Goal: Task Accomplishment & Management: Complete application form

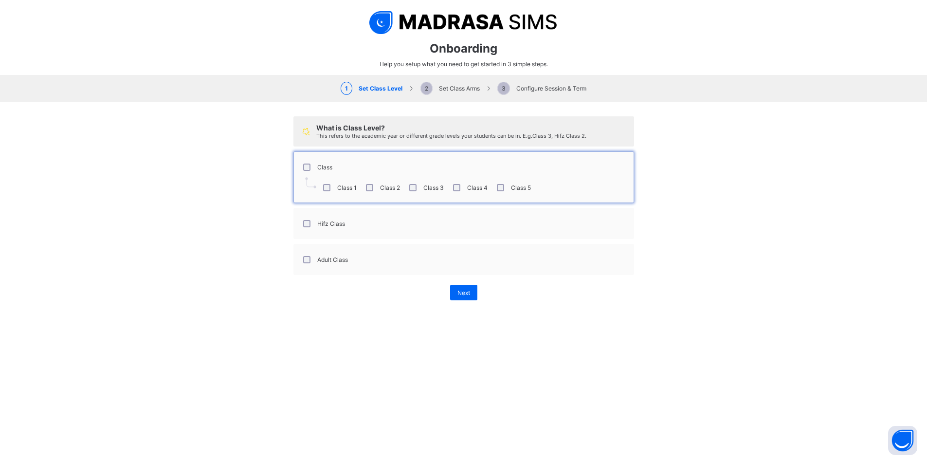
select select "**"
click at [459, 292] on span "Next" at bounding box center [463, 292] width 13 height 7
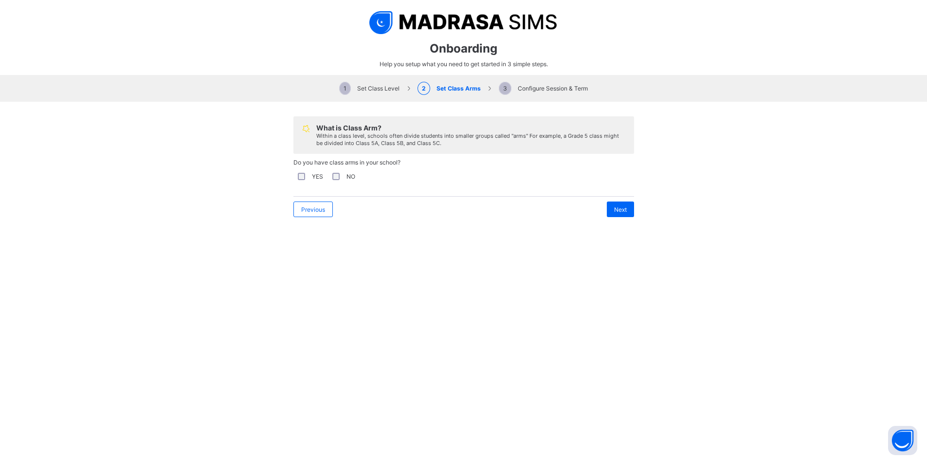
click at [356, 163] on span "Do you have class arms in your school?" at bounding box center [346, 162] width 107 height 7
copy span "Do you have class arms in your school?"
click at [378, 198] on div "Previous Next" at bounding box center [463, 209] width 341 height 25
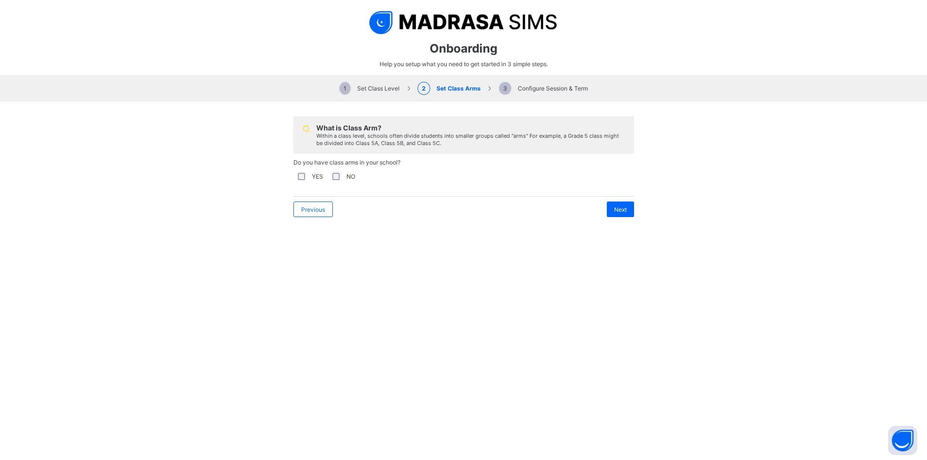
click at [615, 207] on span "Next" at bounding box center [620, 209] width 13 height 7
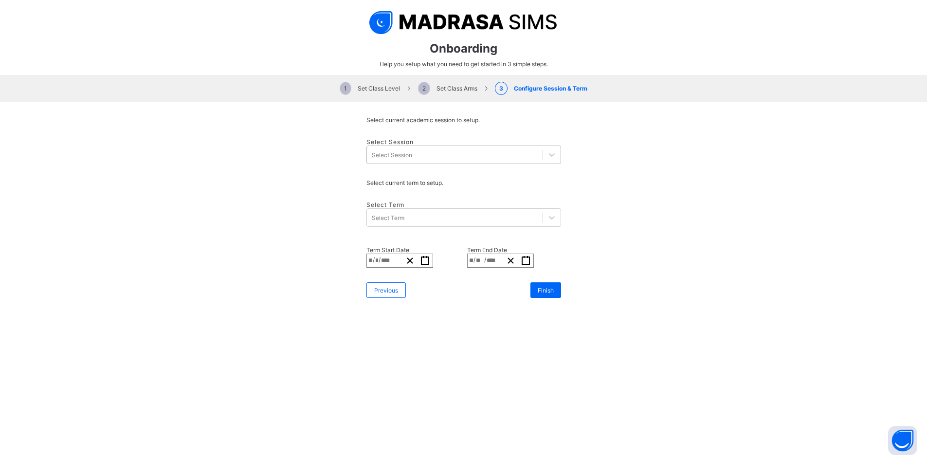
click at [429, 148] on div "Select Session" at bounding box center [455, 155] width 176 height 14
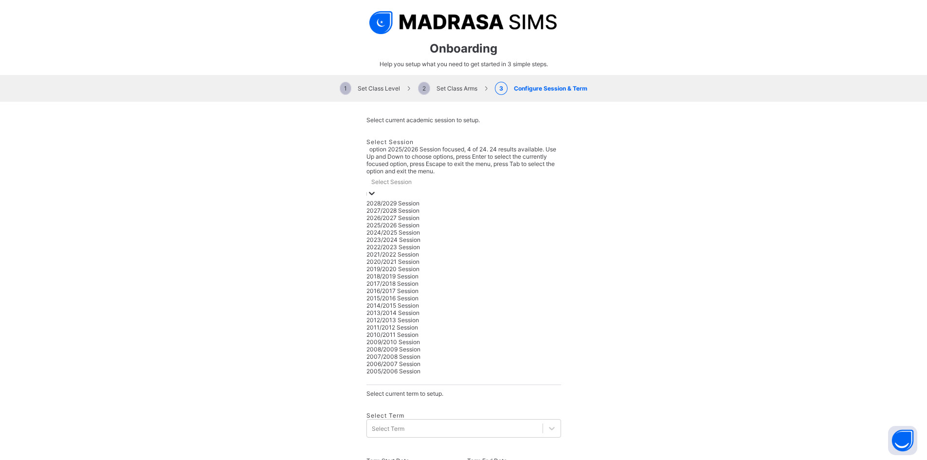
click at [390, 221] on div "2025/2026 Session" at bounding box center [463, 224] width 195 height 7
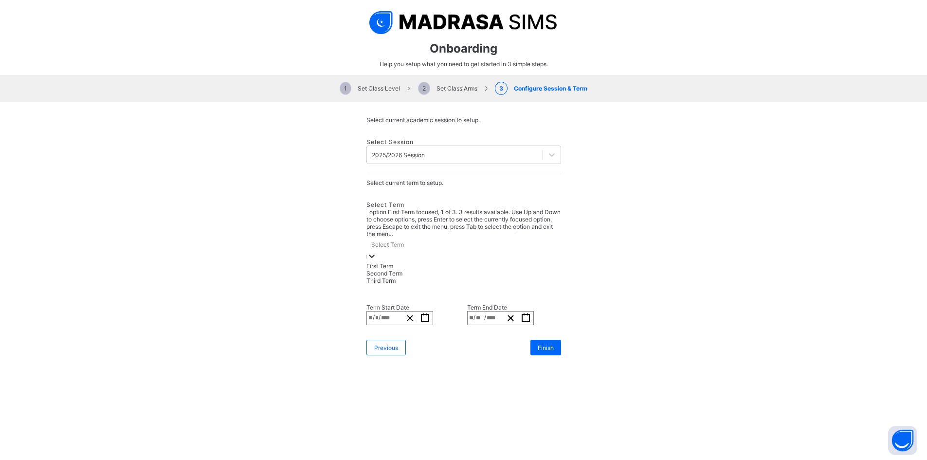
click at [411, 237] on div "Select Term" at bounding box center [463, 244] width 195 height 14
click at [391, 262] on div "First Term" at bounding box center [463, 265] width 195 height 7
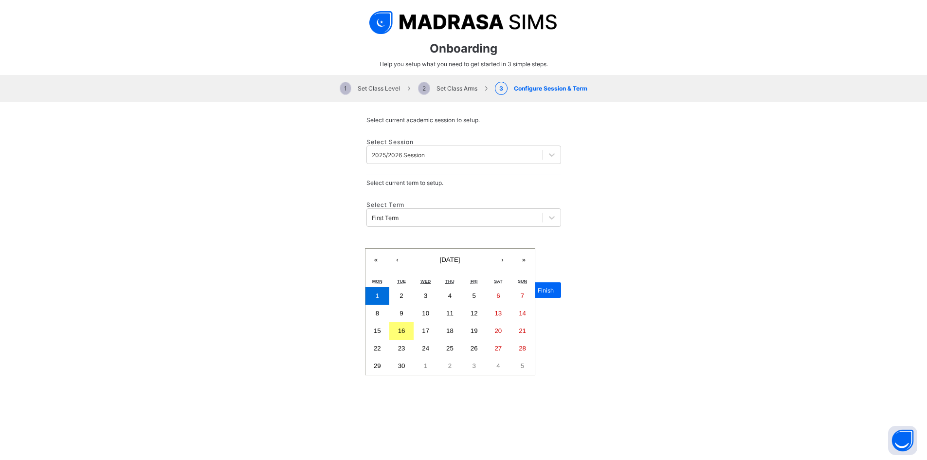
click at [390, 253] on div "**********" at bounding box center [399, 260] width 67 height 14
click at [405, 327] on abbr "16" at bounding box center [401, 330] width 7 height 7
type input "**********"
type input "**"
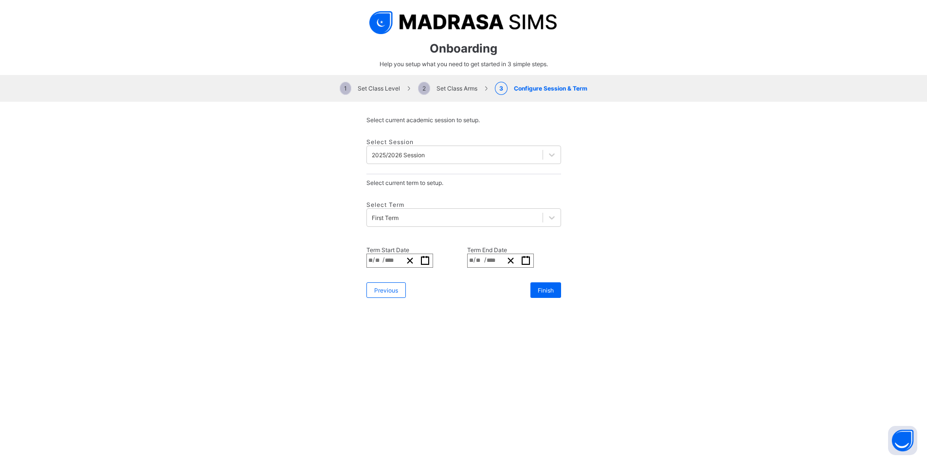
click at [467, 253] on div "**********" at bounding box center [500, 260] width 67 height 14
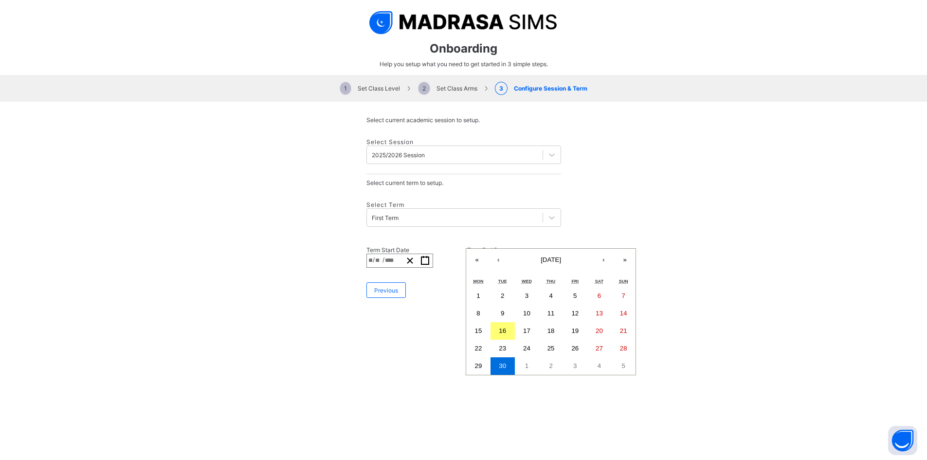
click at [593, 250] on button "›" at bounding box center [603, 259] width 21 height 21
click at [523, 362] on abbr "31" at bounding box center [526, 365] width 7 height 7
type input "**********"
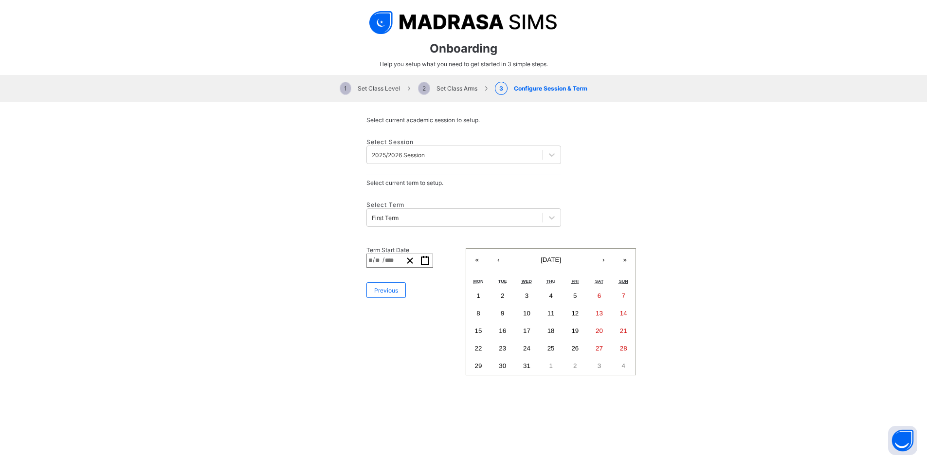
type input "**"
click at [543, 287] on span "Finish" at bounding box center [546, 290] width 16 height 7
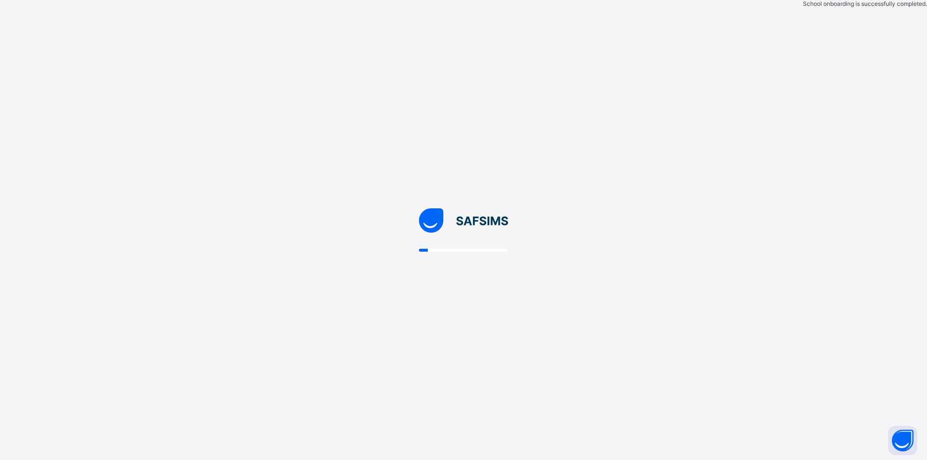
scroll to position [0, 0]
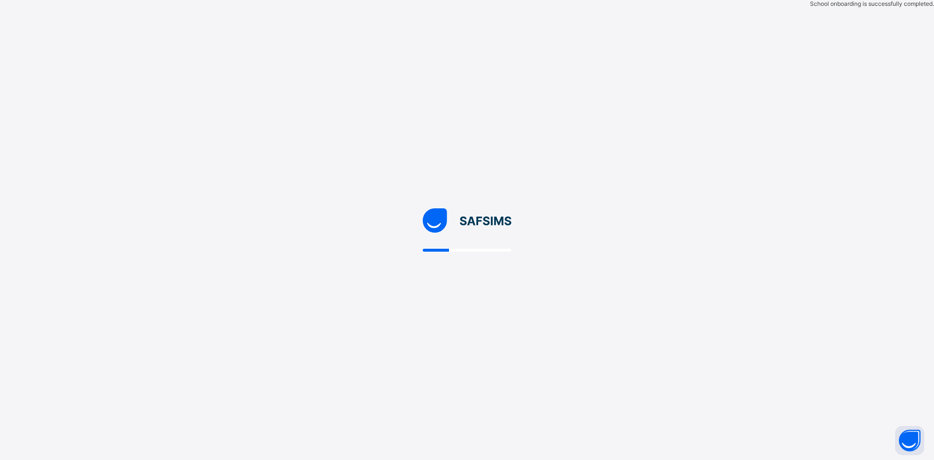
select select "**"
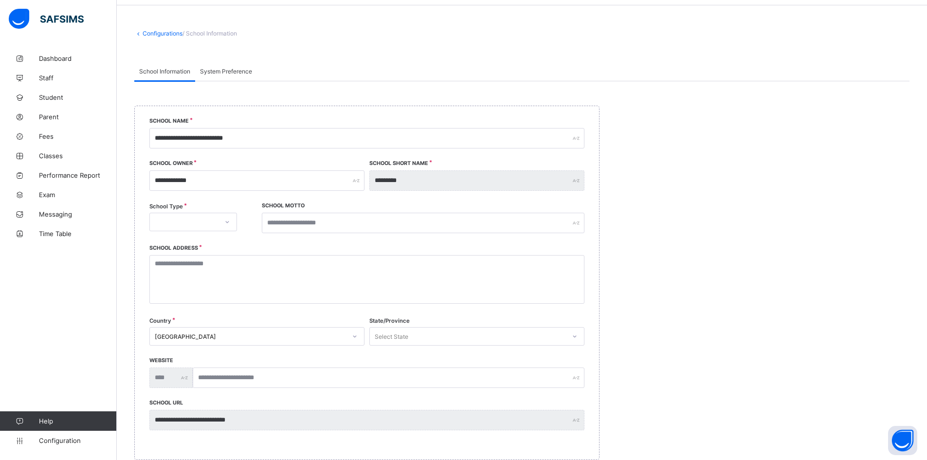
scroll to position [49, 0]
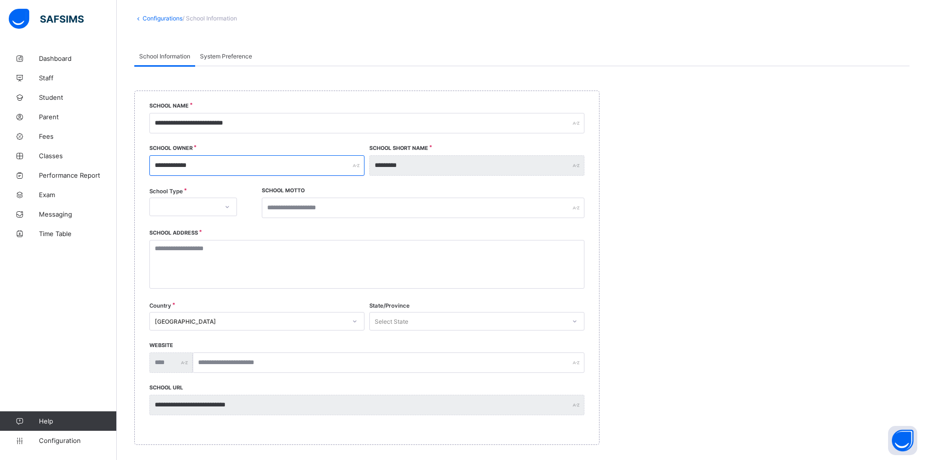
click at [216, 165] on input "**********" at bounding box center [256, 165] width 215 height 20
click at [174, 202] on div at bounding box center [184, 207] width 68 height 14
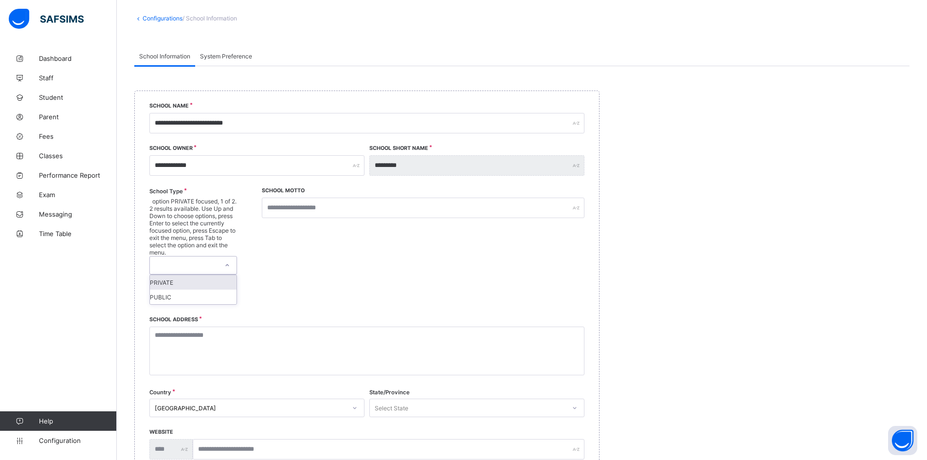
click at [175, 275] on div "PRIVATE" at bounding box center [193, 282] width 87 height 15
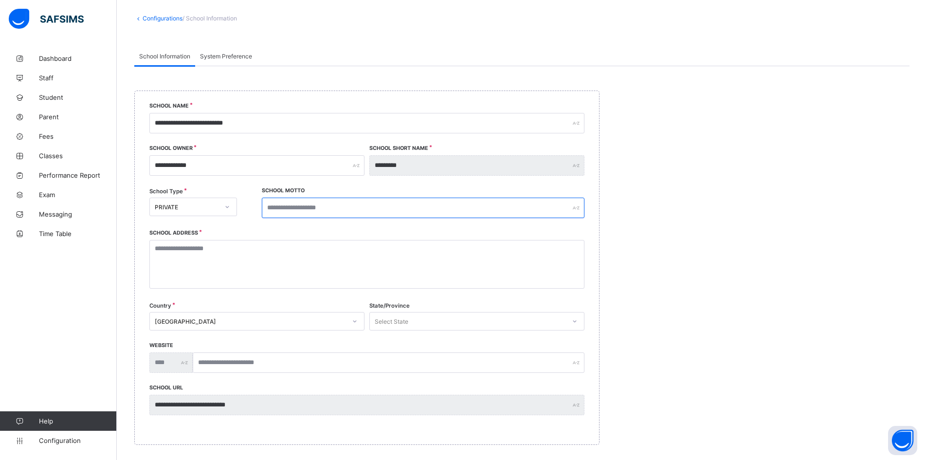
click at [306, 206] on input "text" at bounding box center [423, 208] width 323 height 20
click at [282, 190] on label "School Motto" at bounding box center [283, 190] width 43 height 6
copy label "School Motto"
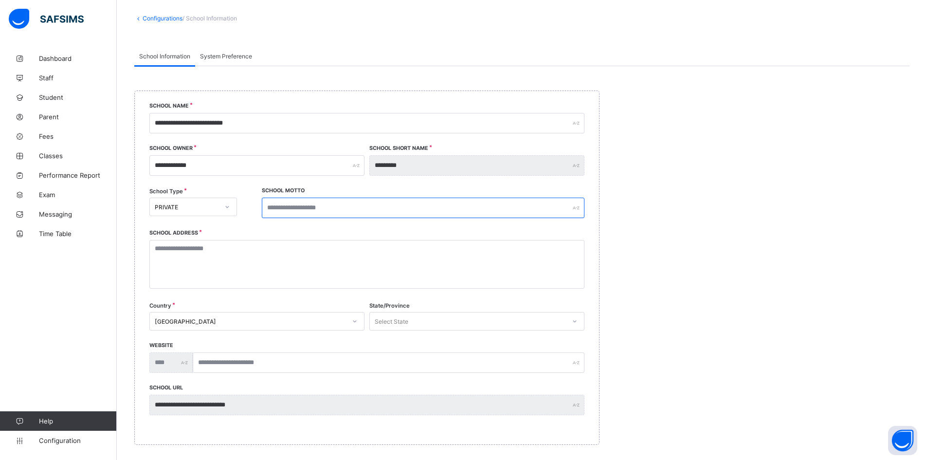
click at [310, 208] on input "text" at bounding box center [423, 208] width 323 height 20
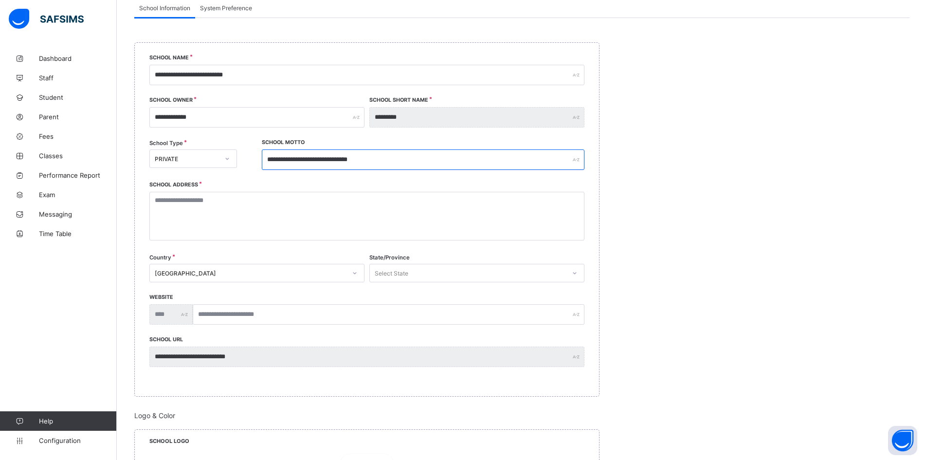
scroll to position [97, 0]
type input "**********"
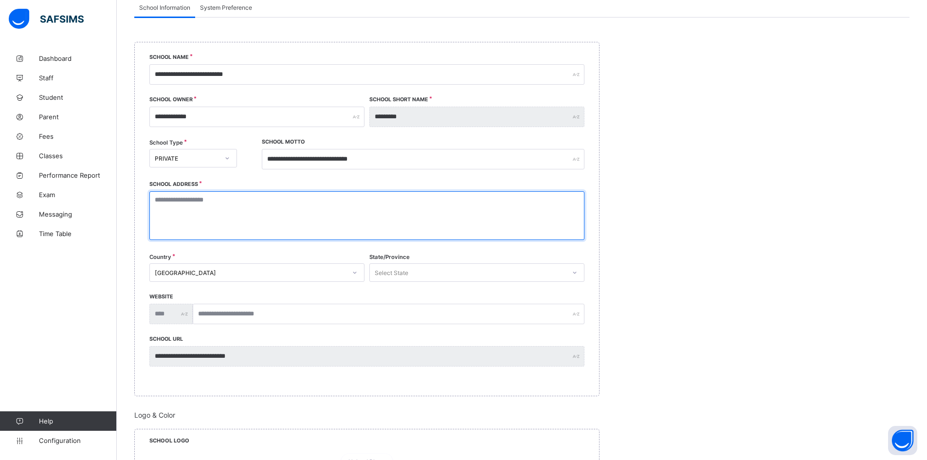
click at [172, 214] on textarea at bounding box center [366, 215] width 435 height 49
type textarea "**********"
click at [283, 209] on textarea "**********" at bounding box center [368, 215] width 439 height 49
click at [298, 207] on textarea "**********" at bounding box center [368, 215] width 439 height 49
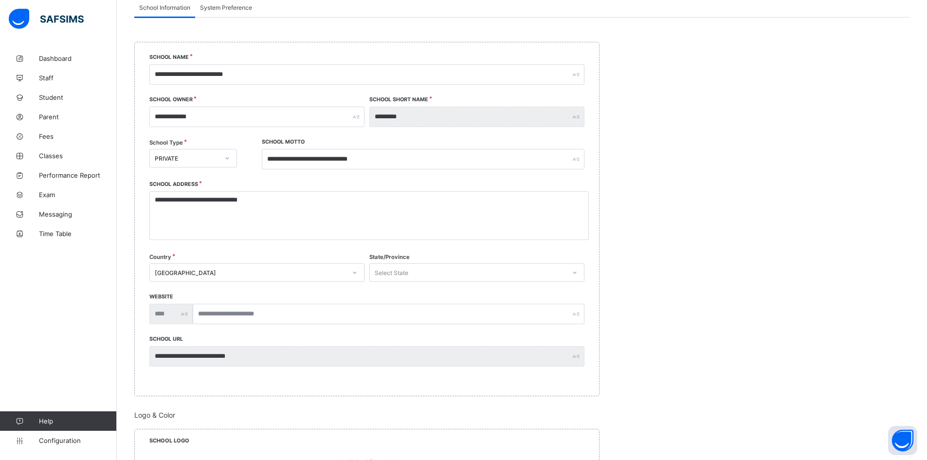
click at [345, 252] on div "**********" at bounding box center [366, 220] width 435 height 72
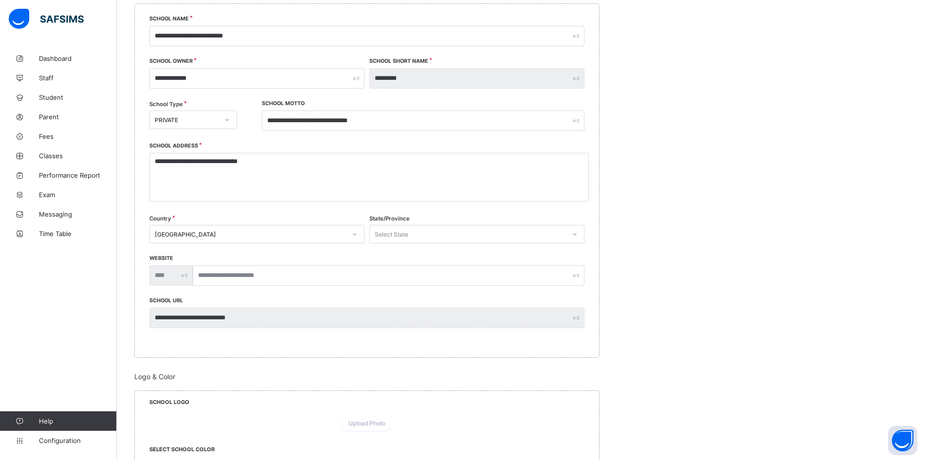
scroll to position [195, 0]
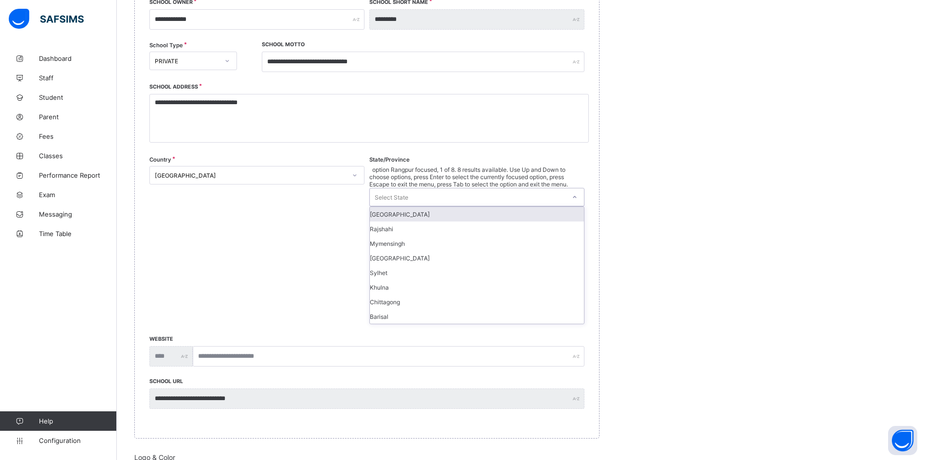
click at [407, 188] on div "Select State" at bounding box center [392, 197] width 34 height 18
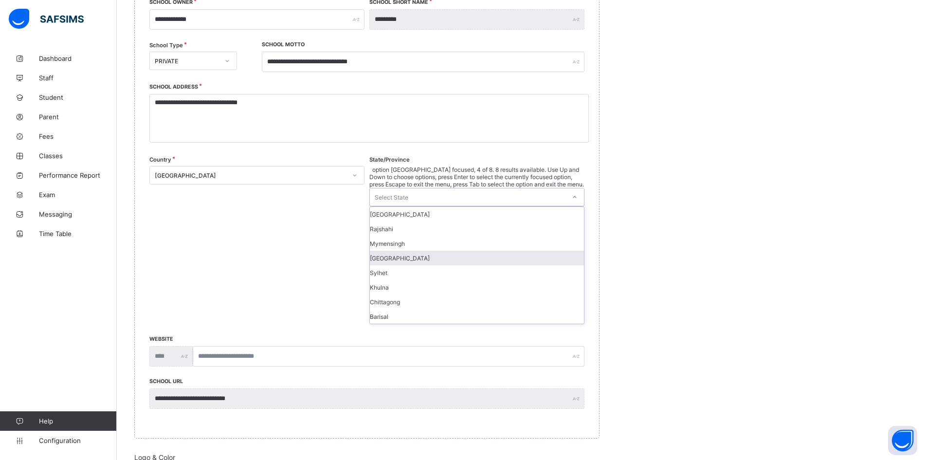
click at [397, 251] on div "[GEOGRAPHIC_DATA]" at bounding box center [477, 258] width 214 height 15
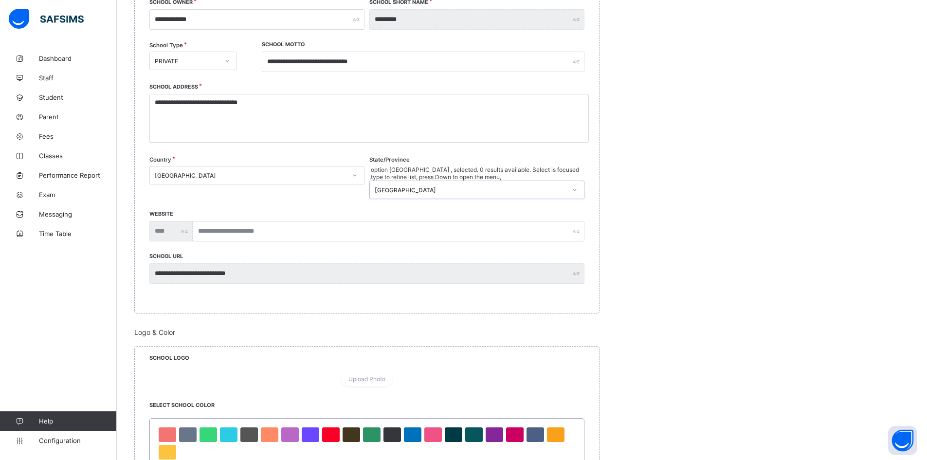
click at [412, 186] on div "[GEOGRAPHIC_DATA]" at bounding box center [471, 189] width 192 height 7
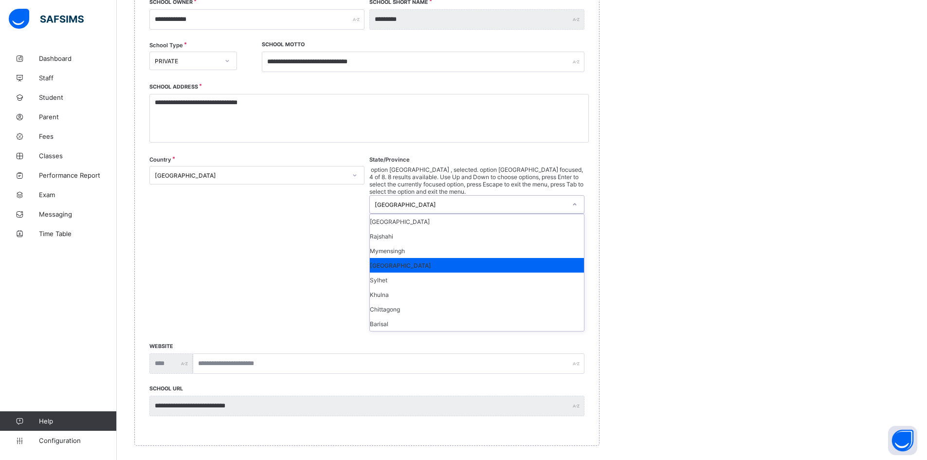
click at [401, 258] on div "[GEOGRAPHIC_DATA]" at bounding box center [477, 265] width 214 height 15
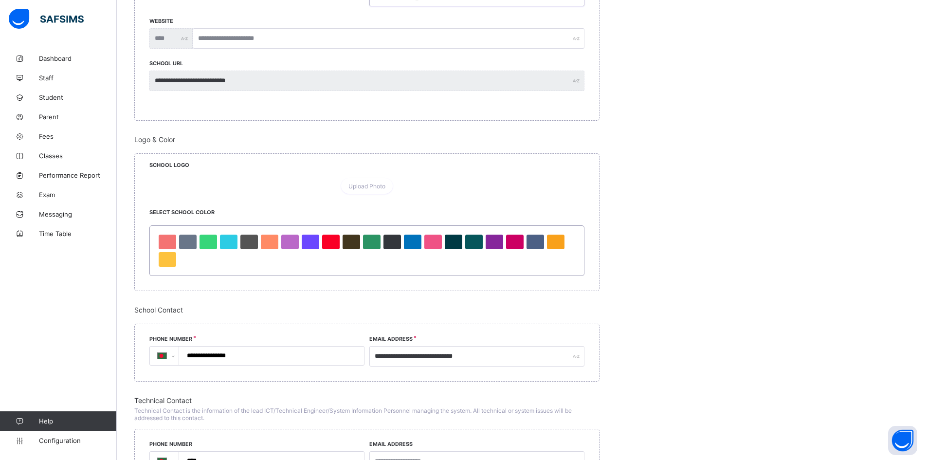
scroll to position [389, 0]
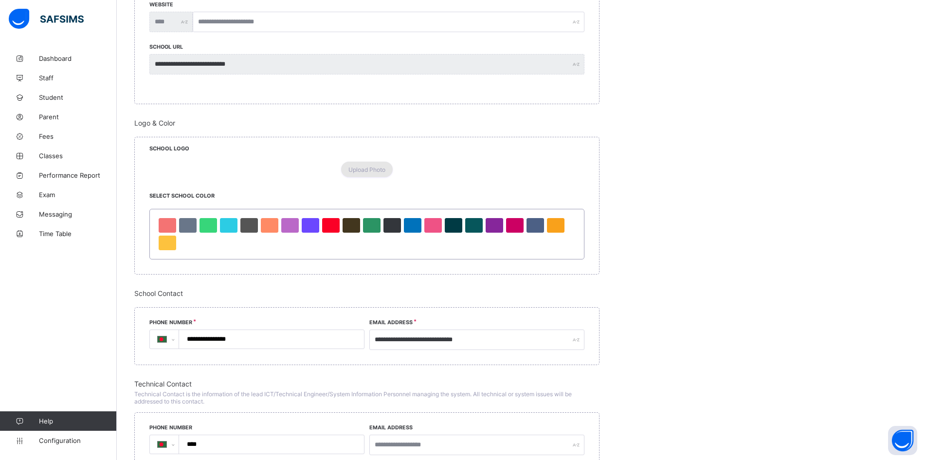
click at [370, 173] on span "Upload Photo" at bounding box center [366, 169] width 37 height 7
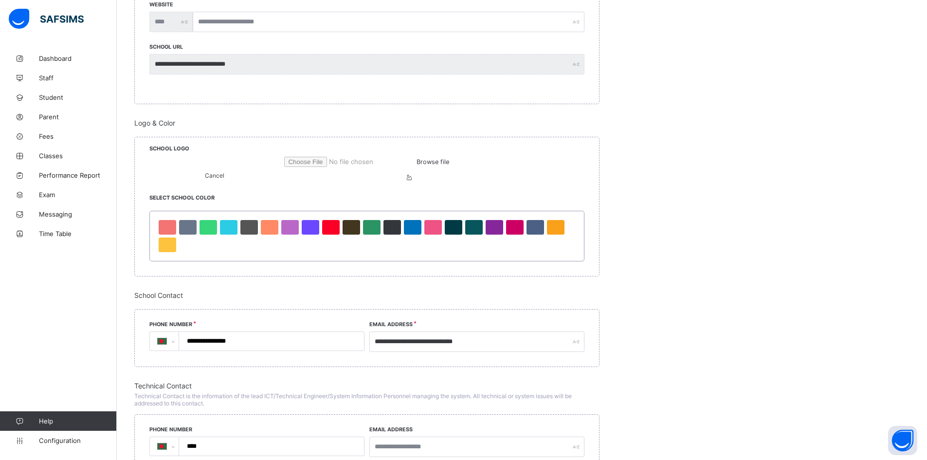
click at [416, 165] on span "Browse file" at bounding box center [432, 161] width 33 height 7
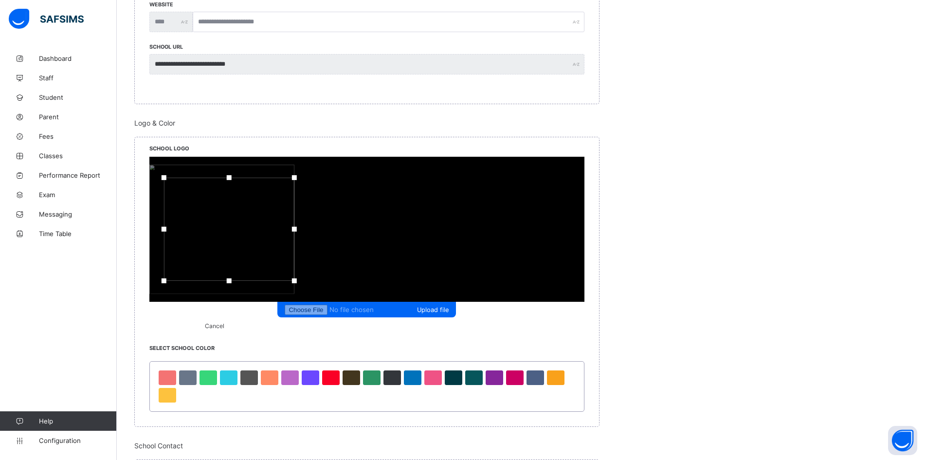
drag, startPoint x: 429, startPoint y: 232, endPoint x: 458, endPoint y: 232, distance: 29.2
click at [458, 232] on div "Upload file Cancel" at bounding box center [366, 243] width 435 height 173
drag, startPoint x: 309, startPoint y: 233, endPoint x: 257, endPoint y: 232, distance: 51.6
click at [257, 232] on div "Upload file Cancel" at bounding box center [366, 243] width 435 height 173
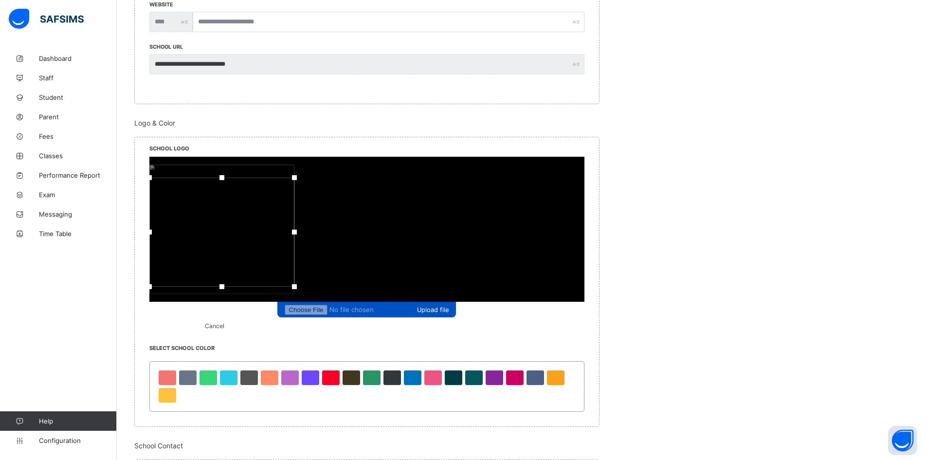
drag, startPoint x: 370, startPoint y: 282, endPoint x: 369, endPoint y: 288, distance: 5.9
click at [369, 288] on div "Upload file" at bounding box center [366, 237] width 435 height 161
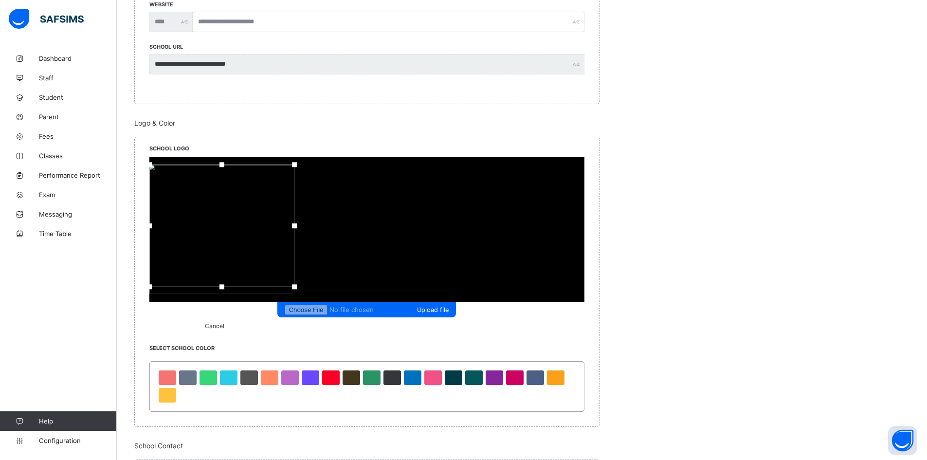
drag, startPoint x: 372, startPoint y: 180, endPoint x: 393, endPoint y: 167, distance: 25.1
click at [294, 167] on div at bounding box center [221, 225] width 145 height 122
click at [417, 306] on span "Upload file" at bounding box center [433, 309] width 32 height 7
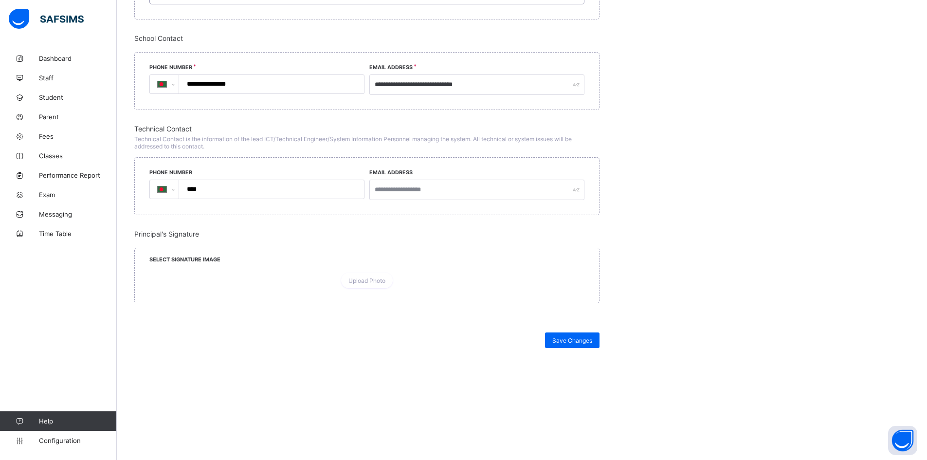
scroll to position [730, 0]
click at [212, 180] on input "****" at bounding box center [269, 189] width 177 height 18
type input "**********"
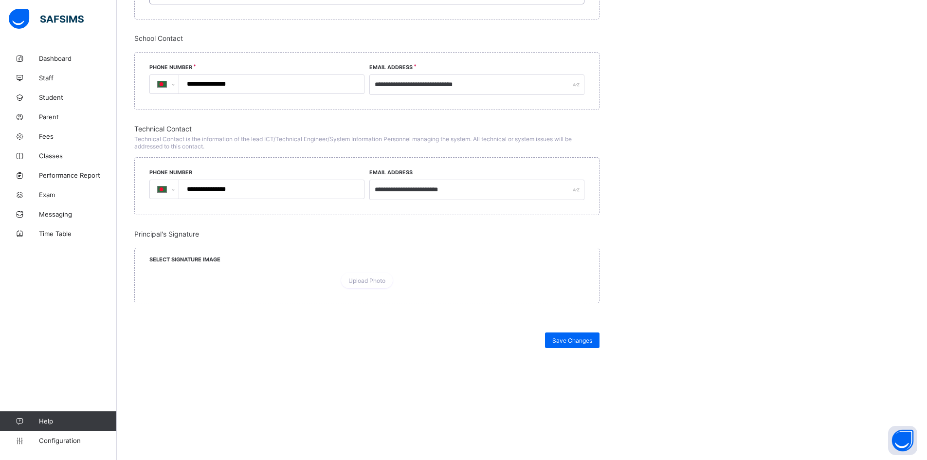
click at [199, 263] on span at bounding box center [366, 265] width 435 height 5
click at [220, 256] on span "Select Signature Image" at bounding box center [184, 259] width 71 height 7
click at [373, 279] on span "Upload Photo" at bounding box center [366, 280] width 37 height 7
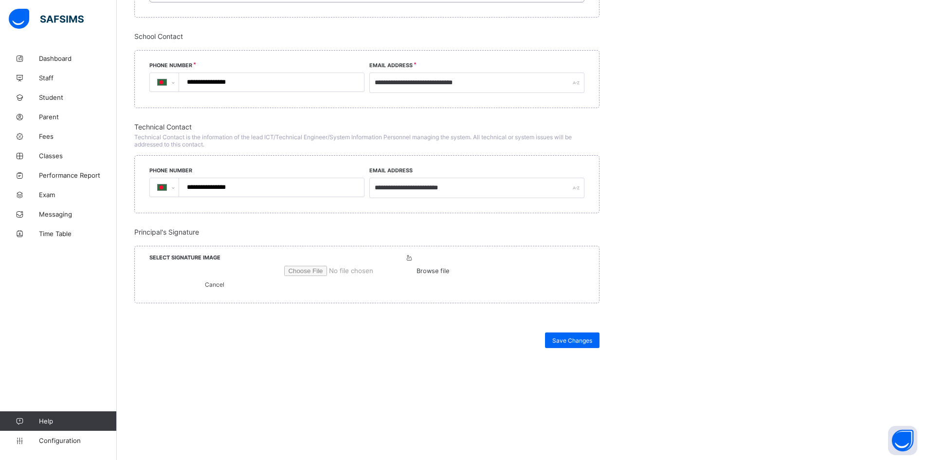
click at [416, 274] on span "Browse file" at bounding box center [432, 270] width 33 height 7
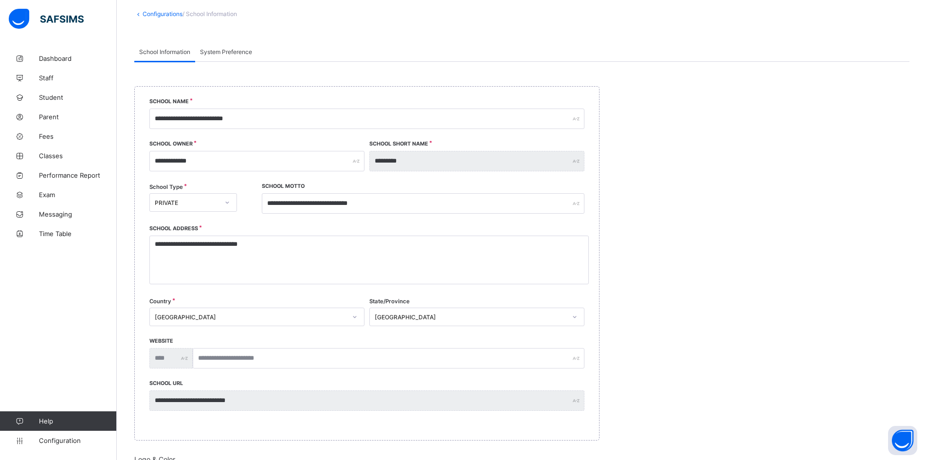
scroll to position [0, 0]
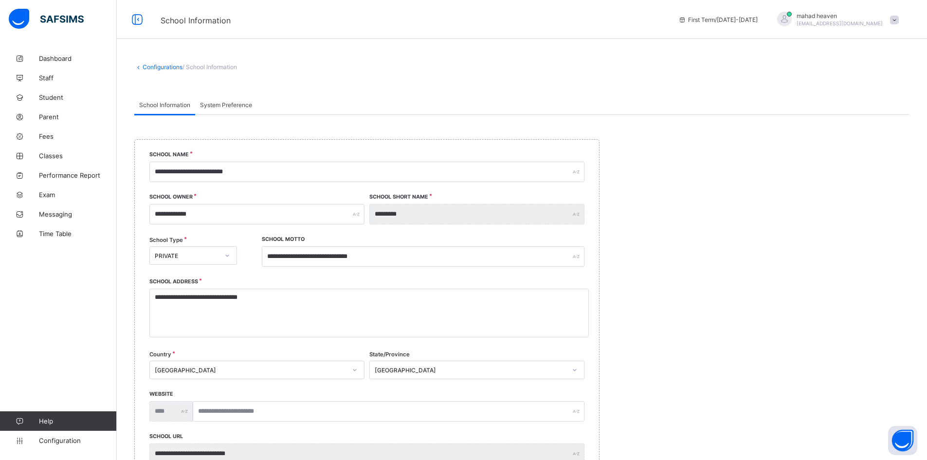
click at [37, 20] on img at bounding box center [46, 19] width 75 height 20
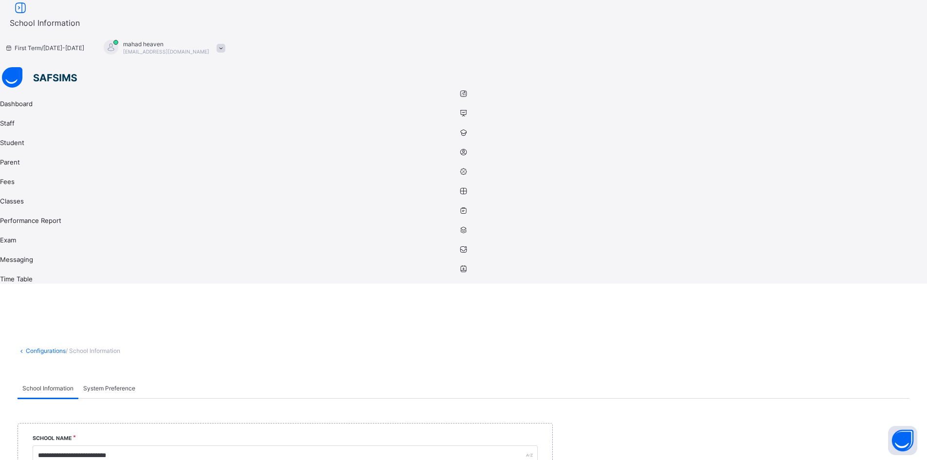
click at [18, 90] on icon at bounding box center [463, 93] width 927 height 7
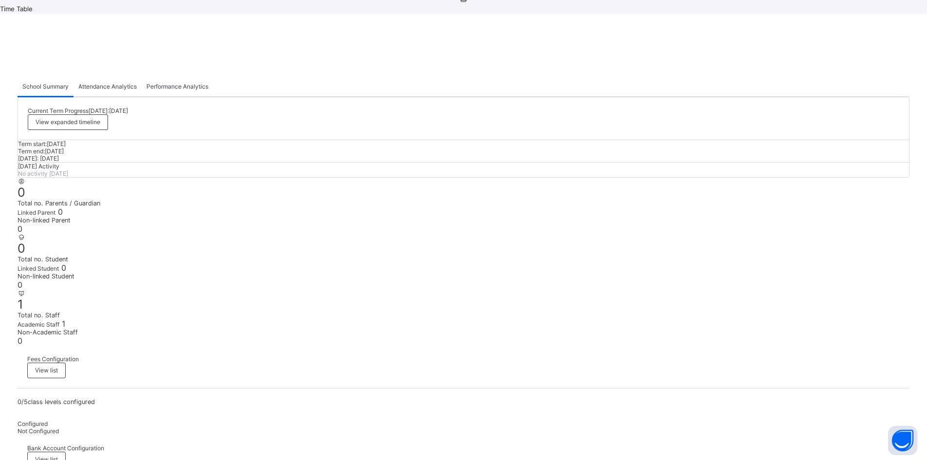
scroll to position [389, 0]
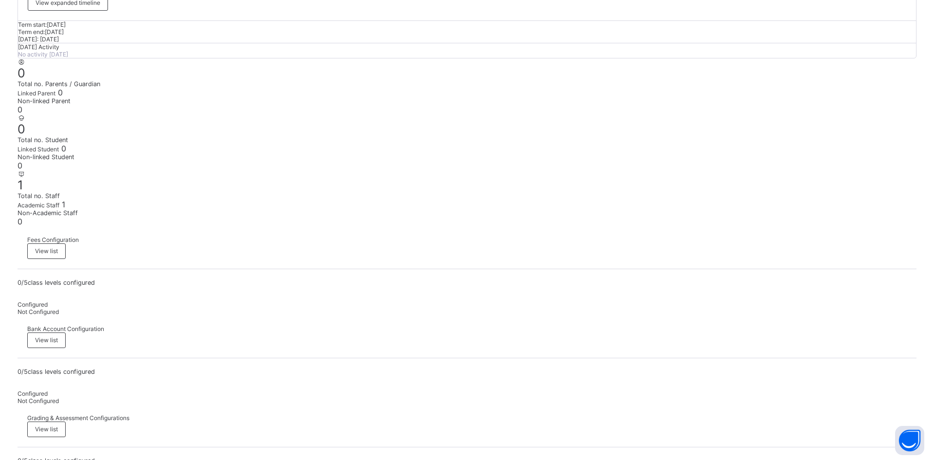
drag, startPoint x: 356, startPoint y: 182, endPoint x: 445, endPoint y: 194, distance: 89.9
copy span "How likely are you to recommend SAFSIMS to other schools?"
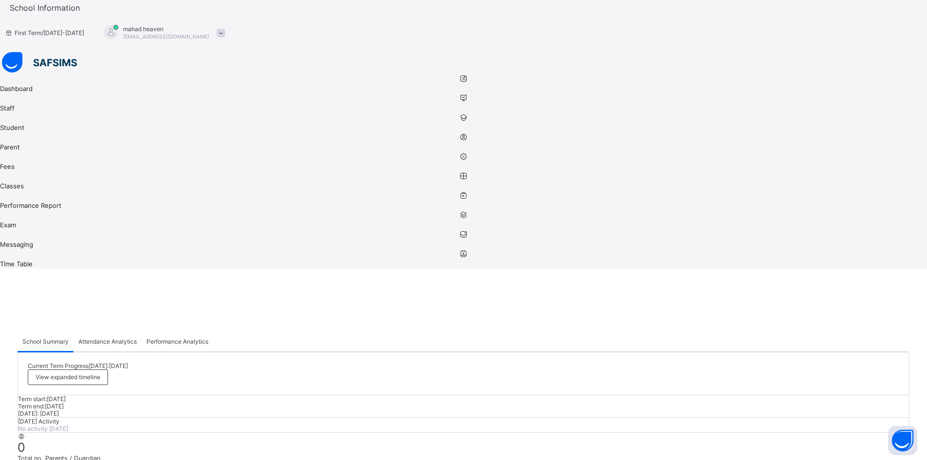
scroll to position [0, 0]
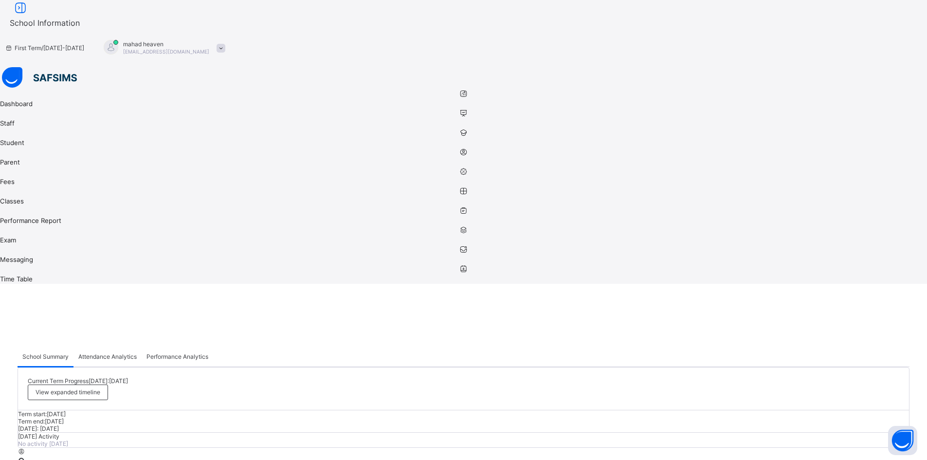
click at [80, 23] on span "School Information" at bounding box center [45, 23] width 70 height 10
click at [18, 90] on icon at bounding box center [463, 93] width 927 height 7
click at [4, 67] on img at bounding box center [39, 77] width 75 height 20
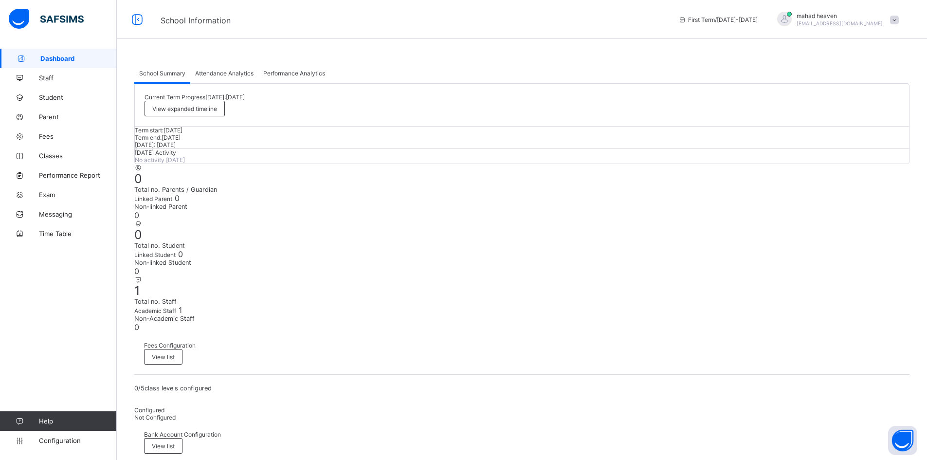
click at [55, 14] on img at bounding box center [46, 19] width 75 height 20
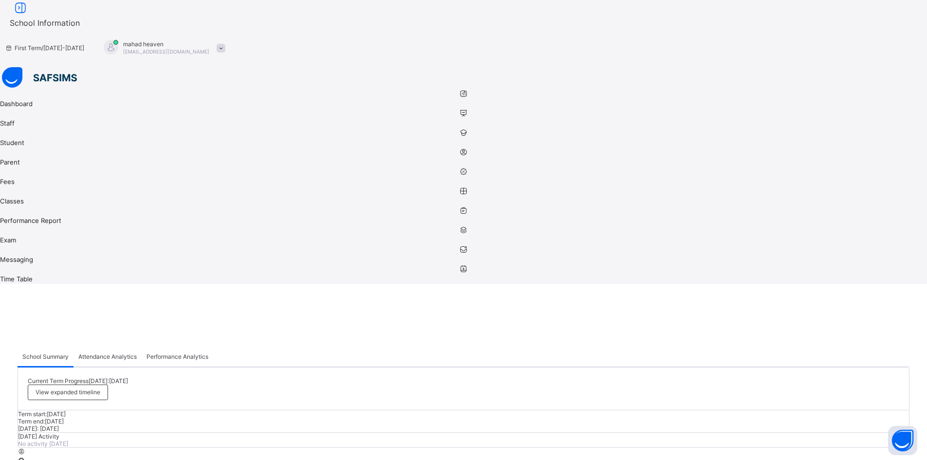
click at [11, 67] on div at bounding box center [463, 78] width 927 height 22
click at [2, 67] on img at bounding box center [39, 77] width 75 height 20
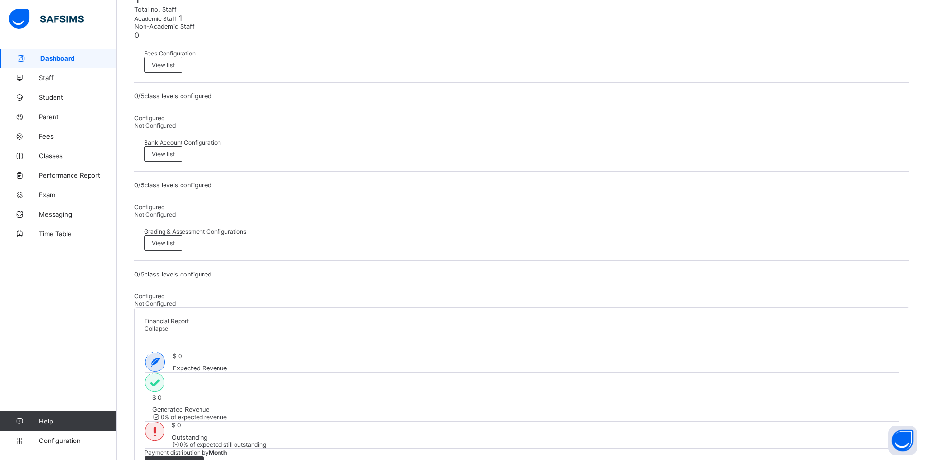
scroll to position [341, 0]
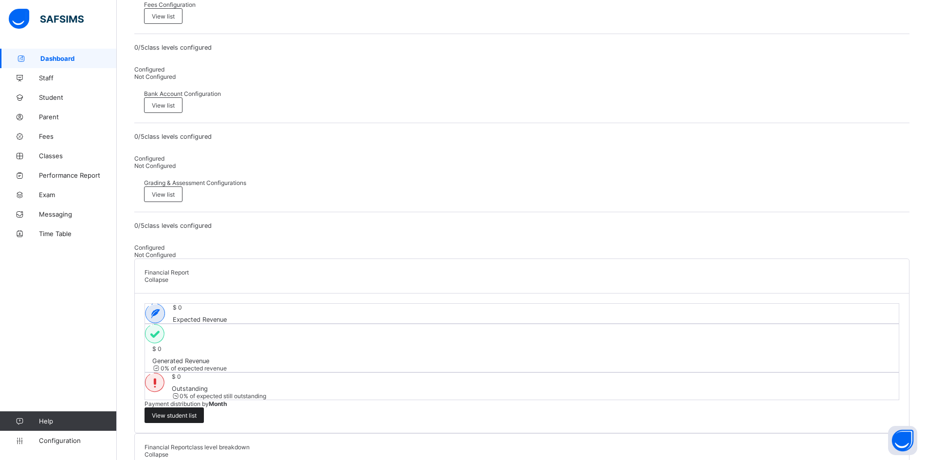
click at [204, 407] on div "View student list" at bounding box center [173, 415] width 59 height 16
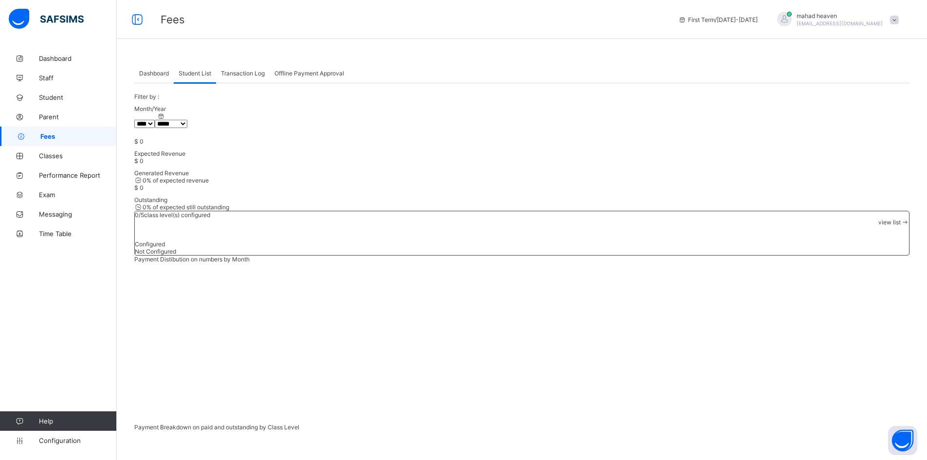
click at [153, 70] on span "Dashboard" at bounding box center [154, 73] width 30 height 7
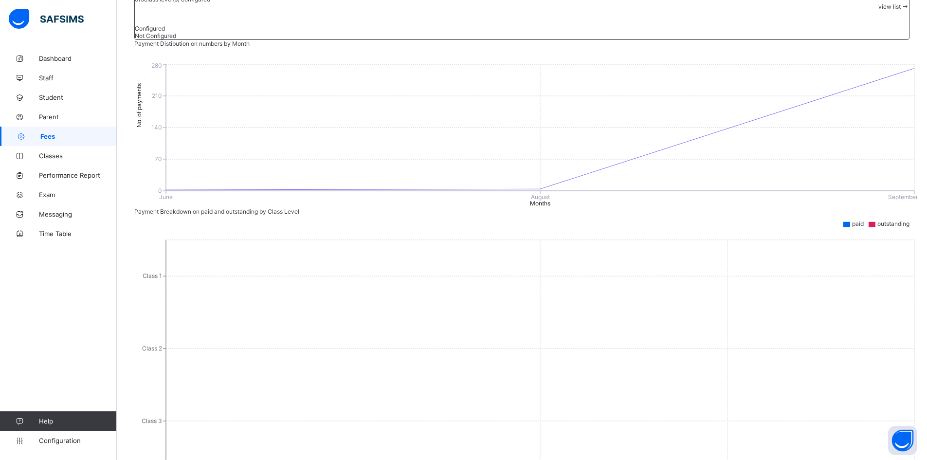
scroll to position [292, 0]
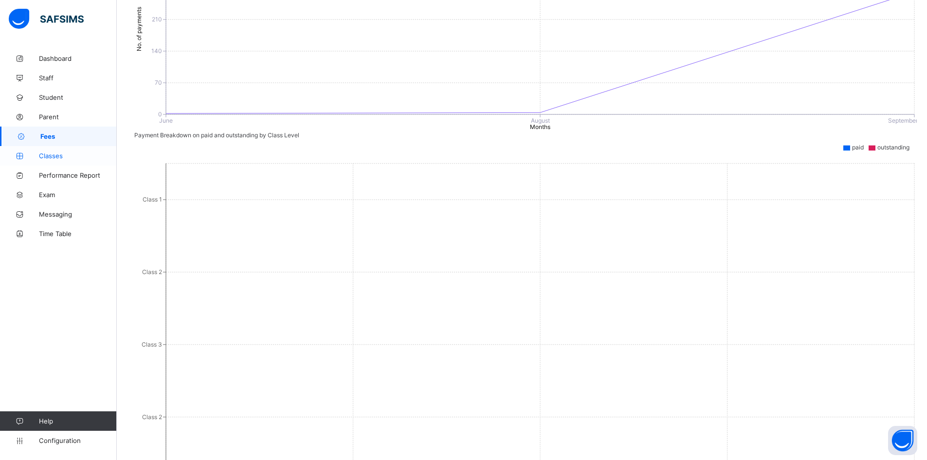
click at [60, 154] on span "Classes" at bounding box center [78, 156] width 78 height 8
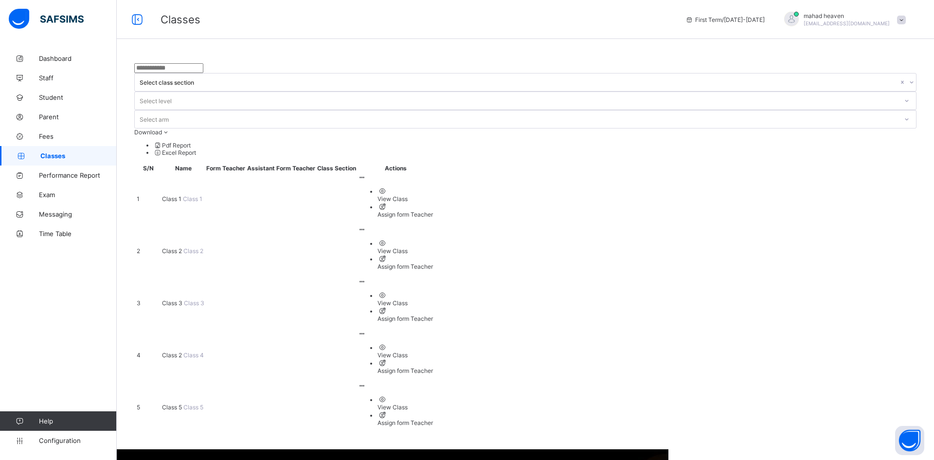
click at [246, 173] on td at bounding box center [226, 198] width 40 height 51
click at [51, 129] on link "Fees" at bounding box center [58, 135] width 117 height 19
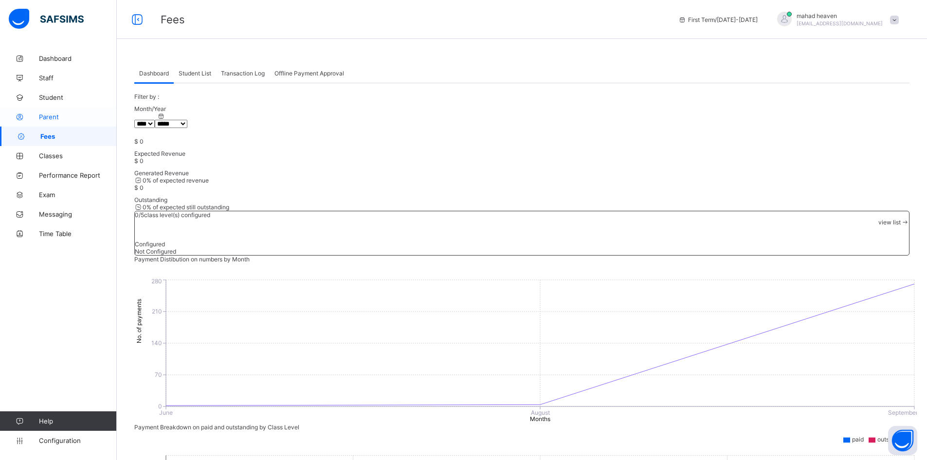
click at [63, 115] on span "Parent" at bounding box center [78, 117] width 78 height 8
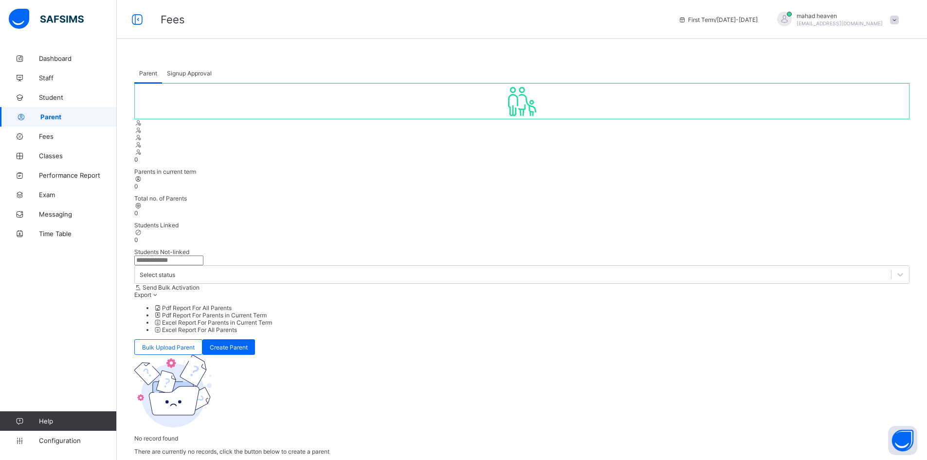
click at [502, 119] on icon at bounding box center [522, 101] width 41 height 35
click at [61, 100] on span "Student" at bounding box center [78, 97] width 78 height 8
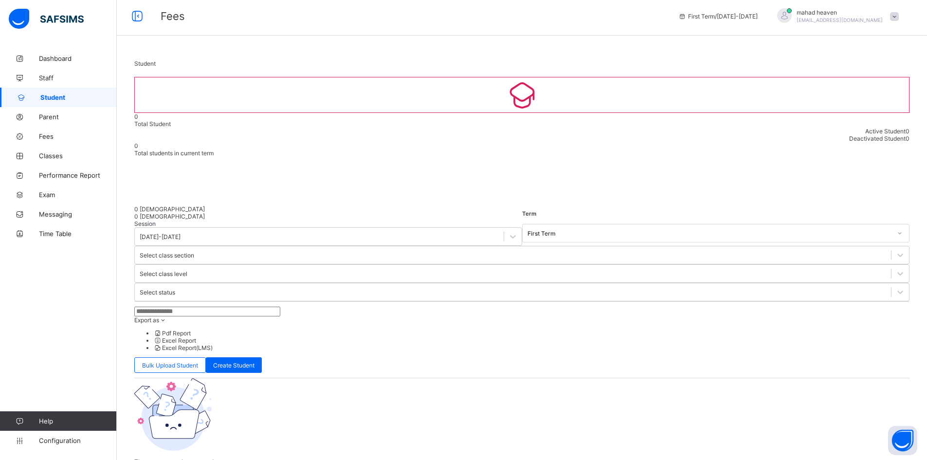
scroll to position [4, 0]
select select "**"
drag, startPoint x: 46, startPoint y: 77, endPoint x: 155, endPoint y: 94, distance: 109.8
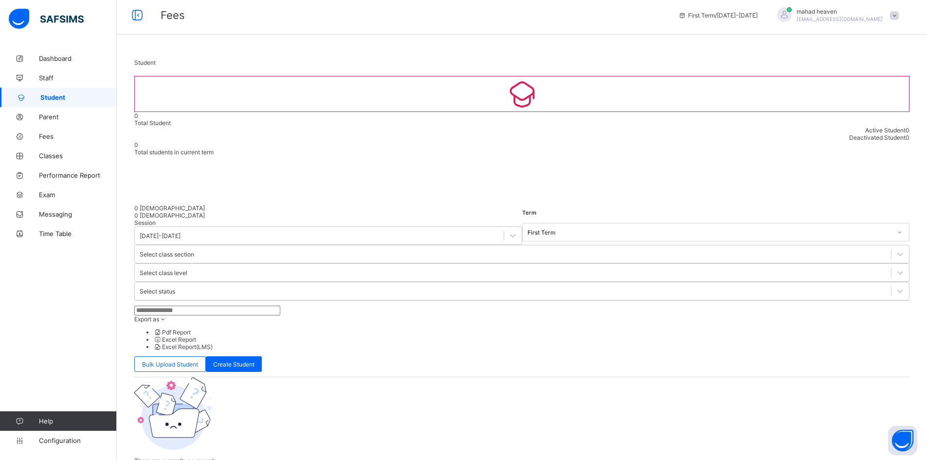
drag, startPoint x: 48, startPoint y: 80, endPoint x: 201, endPoint y: 90, distance: 153.6
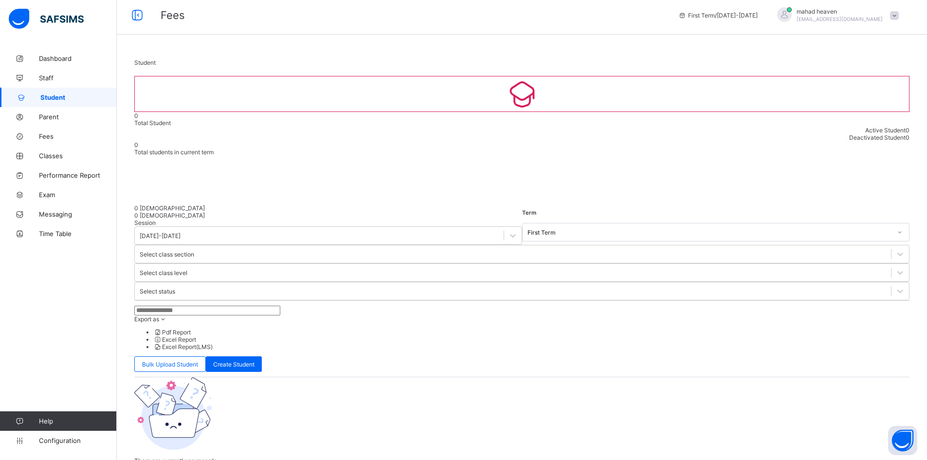
scroll to position [243, 0]
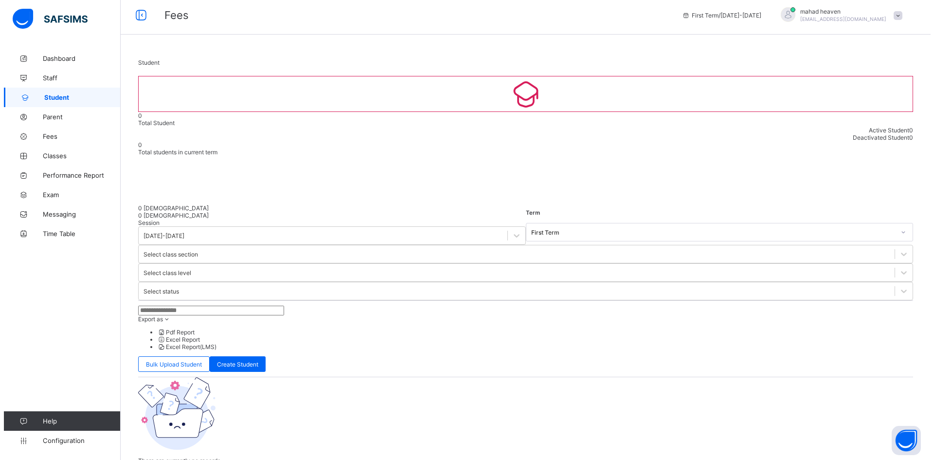
scroll to position [0, 0]
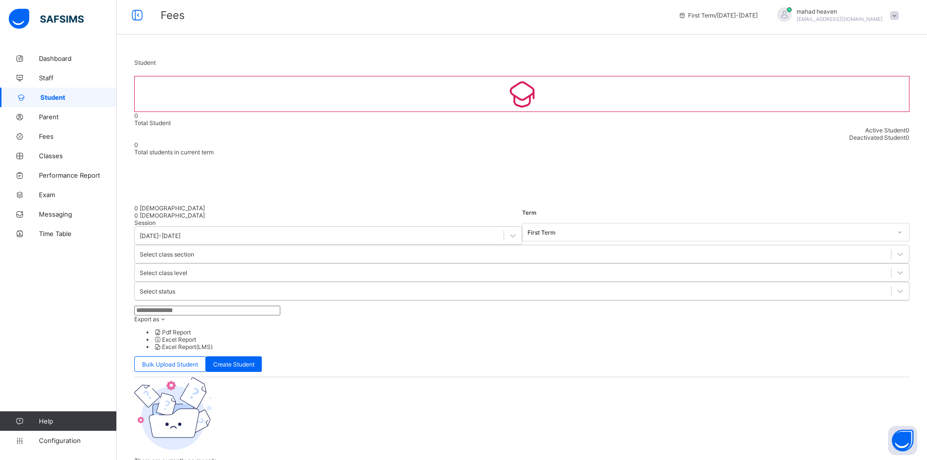
click at [198, 360] on span "Bulk Upload Student" at bounding box center [170, 363] width 56 height 7
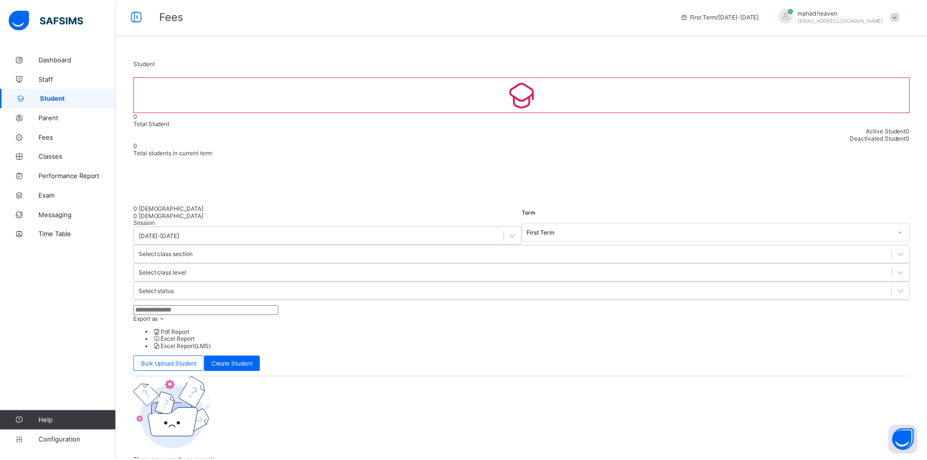
scroll to position [212, 0]
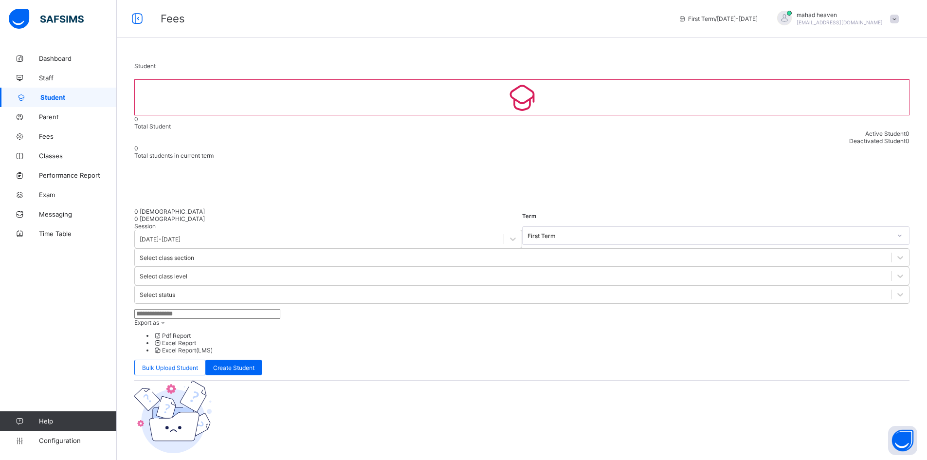
scroll to position [0, 0]
click at [71, 77] on span "Staff" at bounding box center [78, 78] width 78 height 8
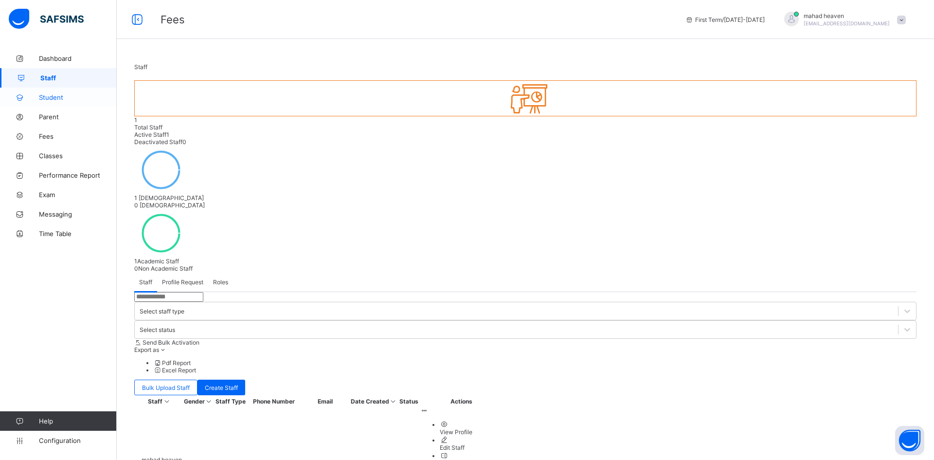
click at [49, 97] on span "Student" at bounding box center [78, 97] width 78 height 8
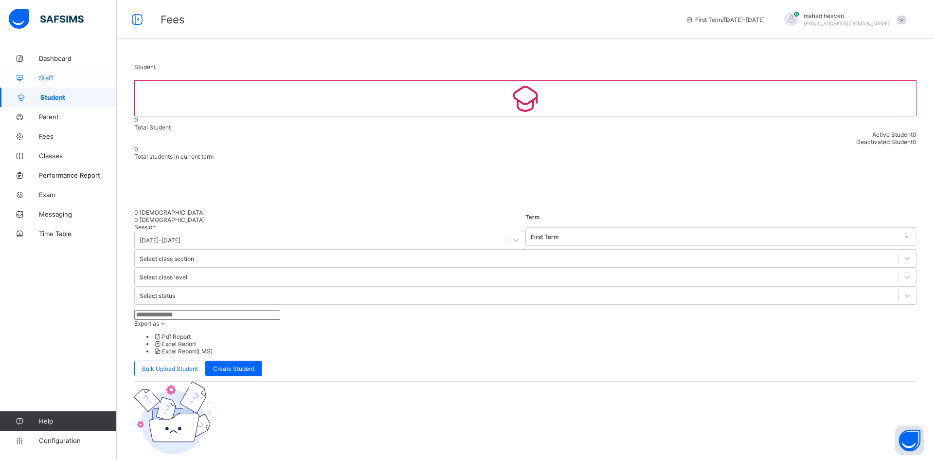
click at [60, 77] on span "Staff" at bounding box center [78, 78] width 78 height 8
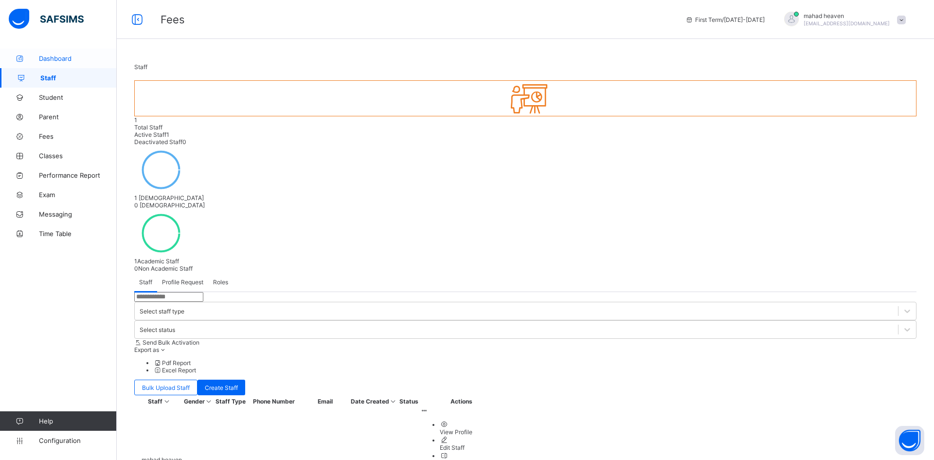
click at [73, 57] on span "Dashboard" at bounding box center [78, 58] width 78 height 8
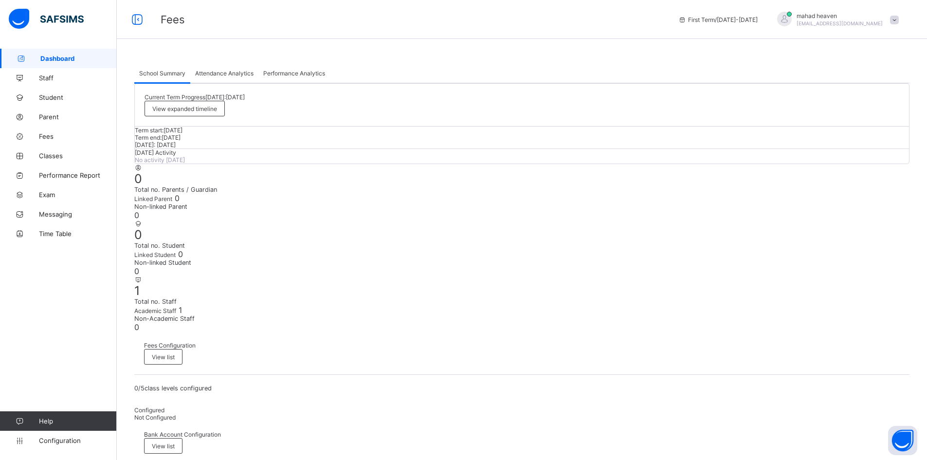
click at [49, 18] on img at bounding box center [46, 19] width 75 height 20
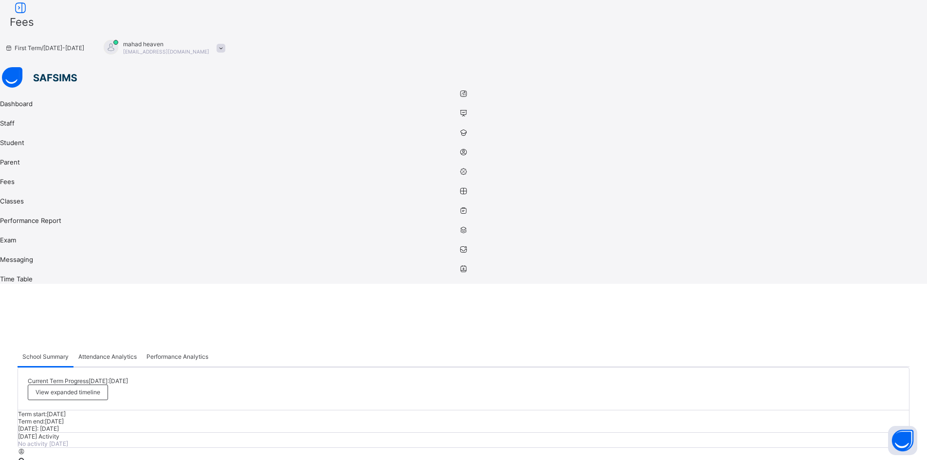
click at [17, 67] on div at bounding box center [463, 78] width 927 height 22
click at [2, 67] on img at bounding box center [39, 77] width 75 height 20
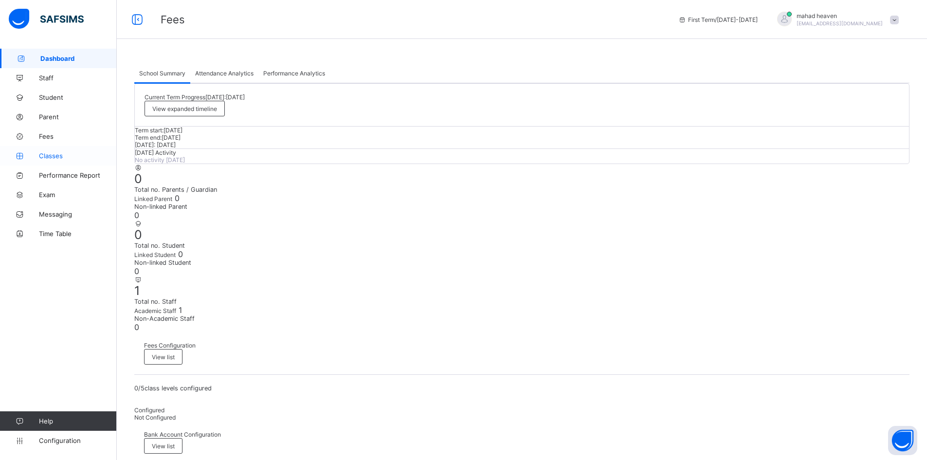
click at [48, 159] on span "Classes" at bounding box center [78, 156] width 78 height 8
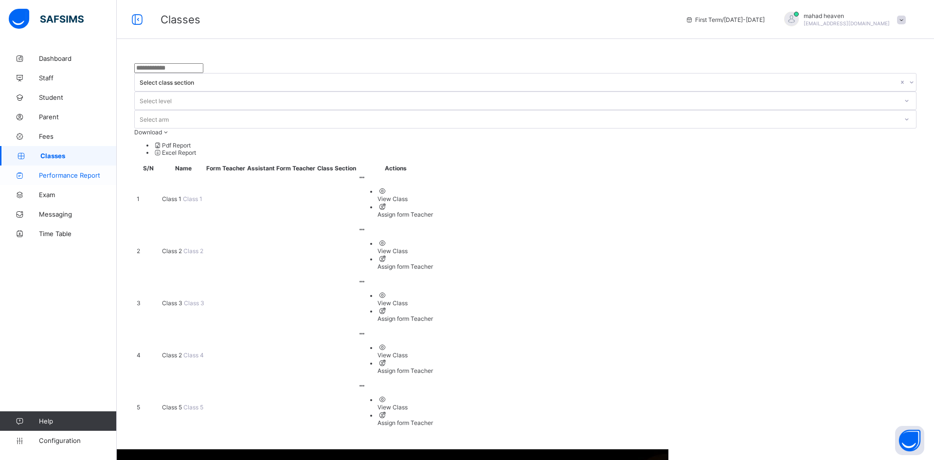
click at [80, 180] on link "Performance Report" at bounding box center [58, 174] width 117 height 19
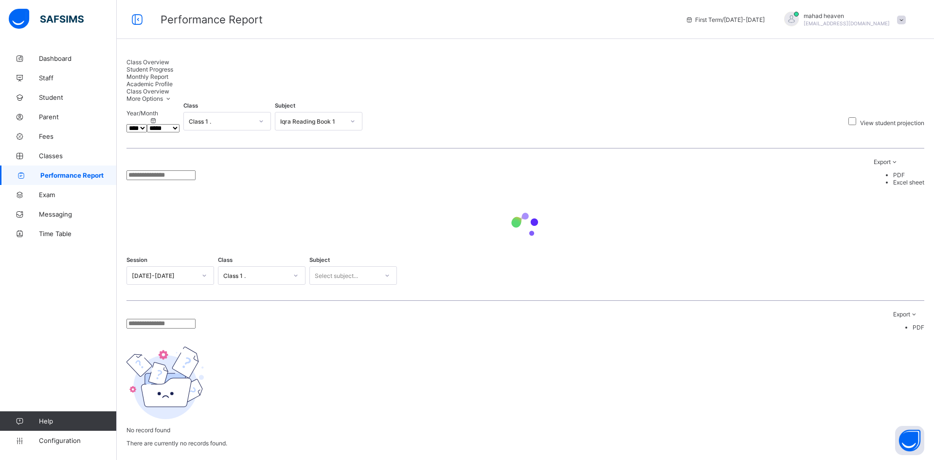
click at [173, 69] on span "Student Progress" at bounding box center [149, 69] width 47 height 7
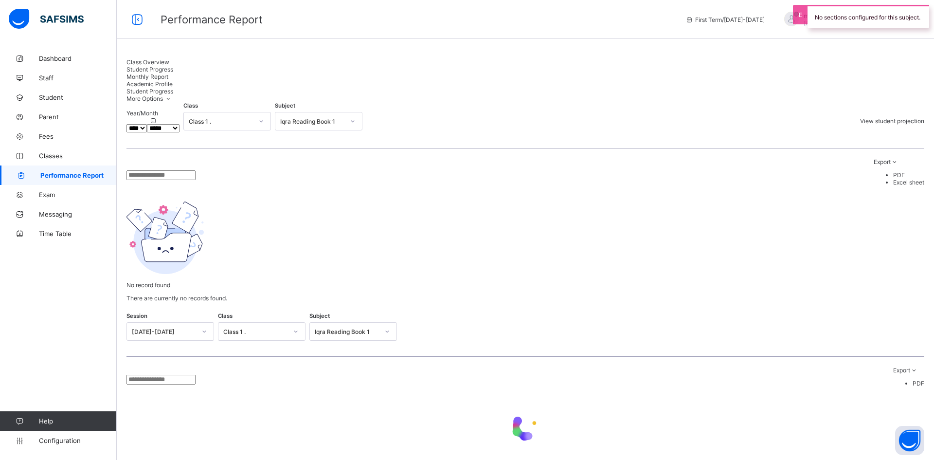
click at [162, 66] on span "Class Overview" at bounding box center [147, 61] width 43 height 7
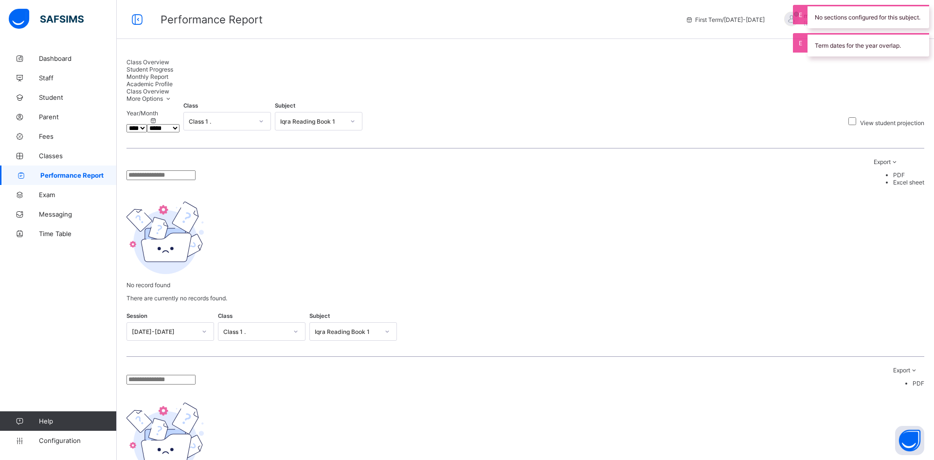
click at [506, 22] on span "Performance Report" at bounding box center [416, 19] width 510 height 13
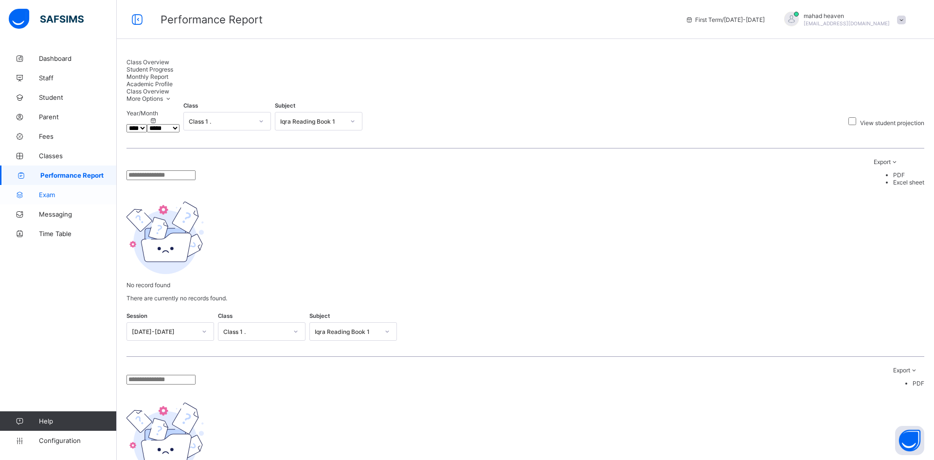
click at [65, 194] on span "Exam" at bounding box center [78, 195] width 78 height 8
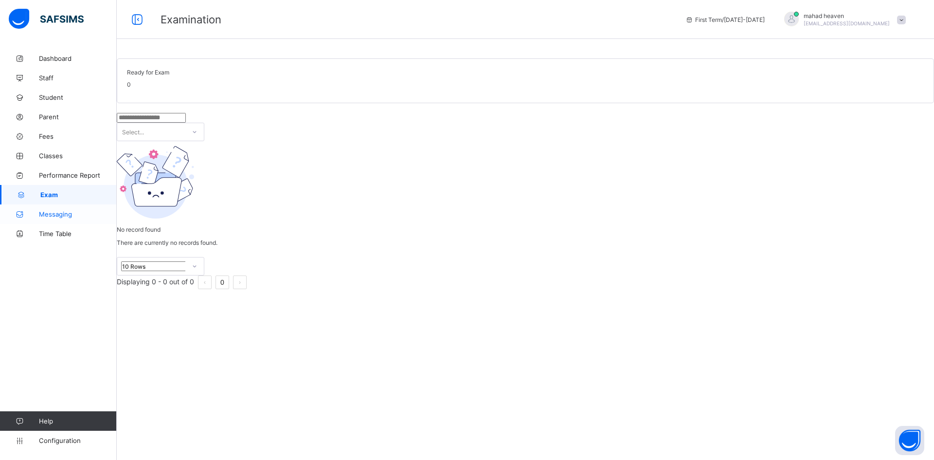
click at [61, 218] on link "Messaging" at bounding box center [58, 213] width 117 height 19
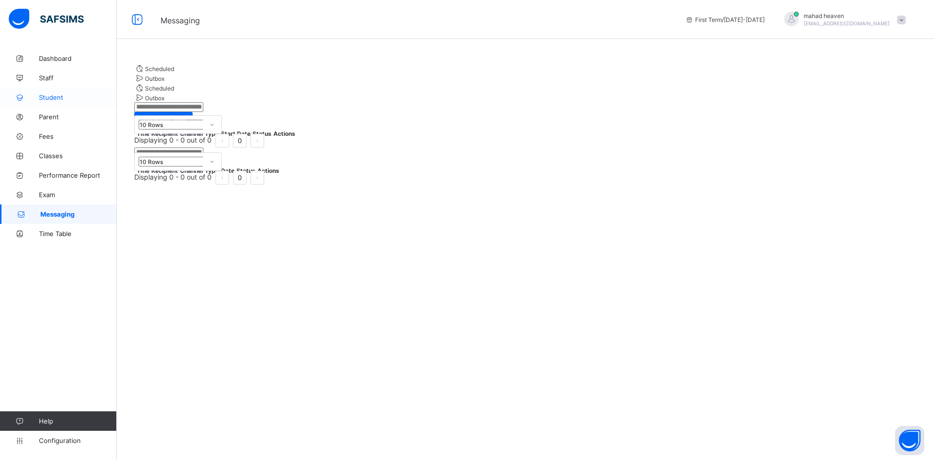
click at [56, 98] on span "Student" at bounding box center [78, 97] width 78 height 8
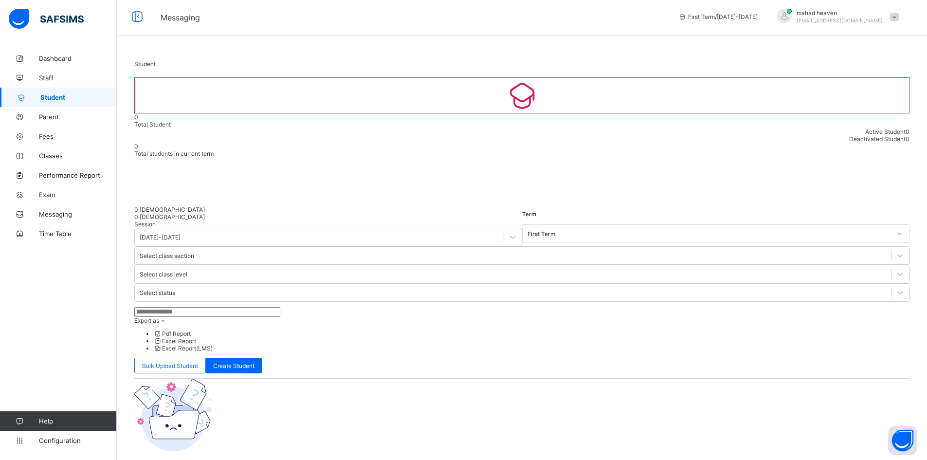
scroll to position [4, 0]
click at [190, 306] on input "text" at bounding box center [207, 311] width 146 height 10
click at [194, 257] on div "Session [DATE]-[DATE] Term First Term Select class section Select class level S…" at bounding box center [521, 352] width 775 height 267
click at [194, 306] on input "text" at bounding box center [207, 311] width 146 height 10
click at [241, 291] on div "Session [DATE]-[DATE] Term First Term Select class section Select class level S…" at bounding box center [521, 352] width 775 height 267
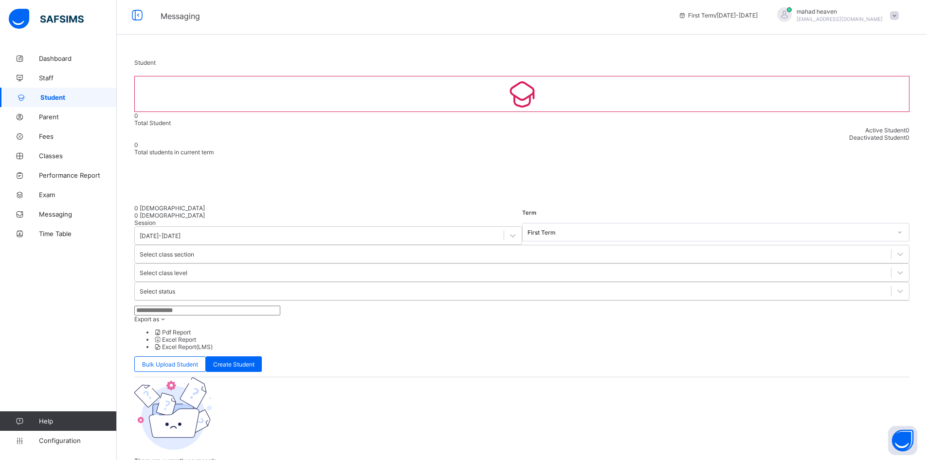
click at [184, 306] on input "text" at bounding box center [207, 311] width 146 height 10
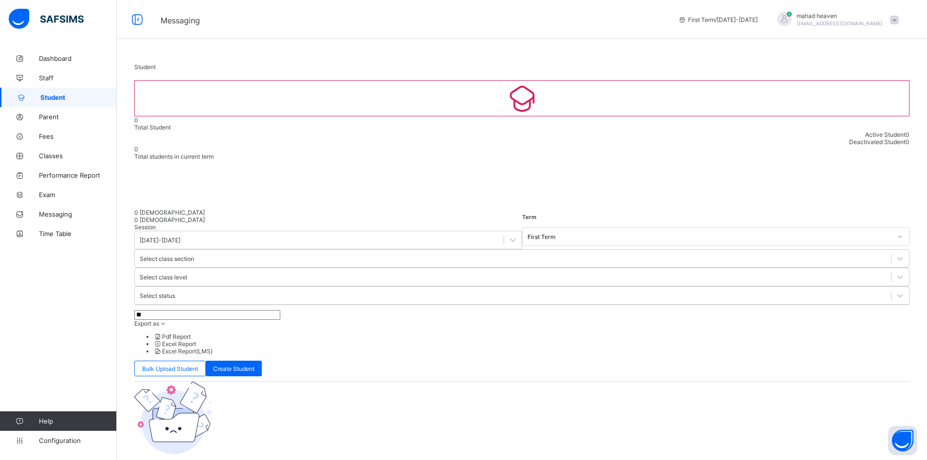
type input "*"
click at [63, 81] on span "Staff" at bounding box center [78, 78] width 78 height 8
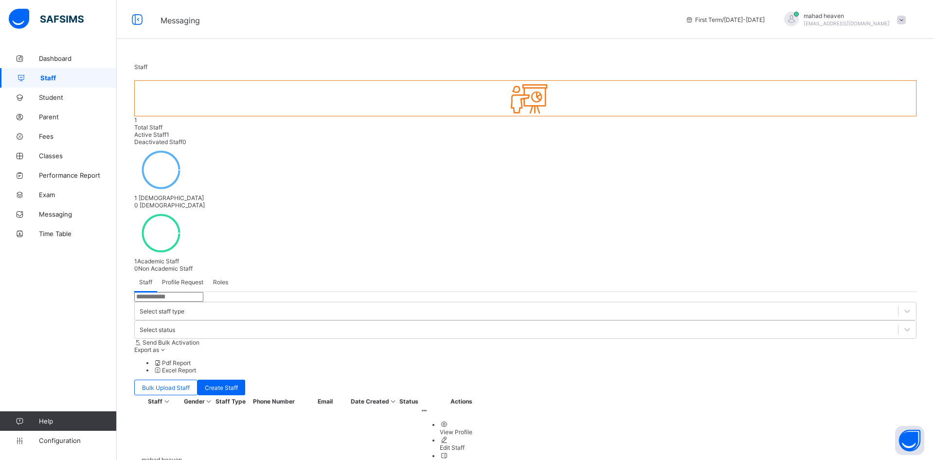
click at [185, 292] on input "text" at bounding box center [168, 297] width 69 height 10
type input "*"
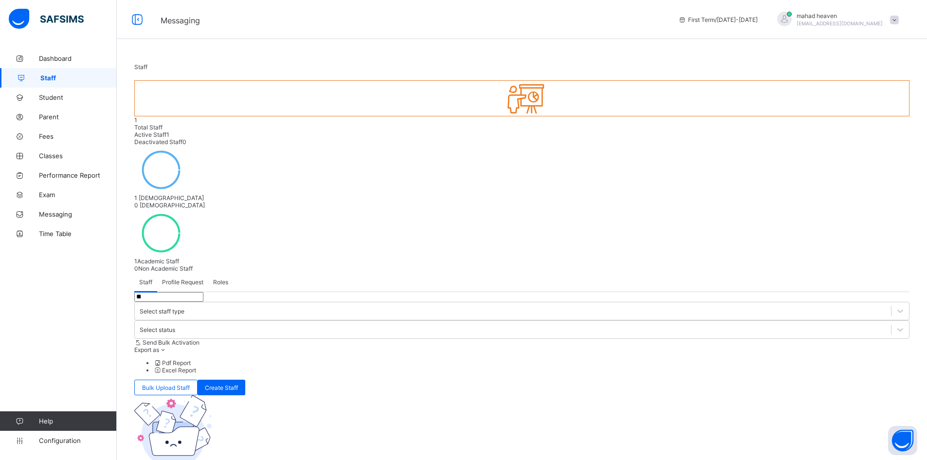
type input "*"
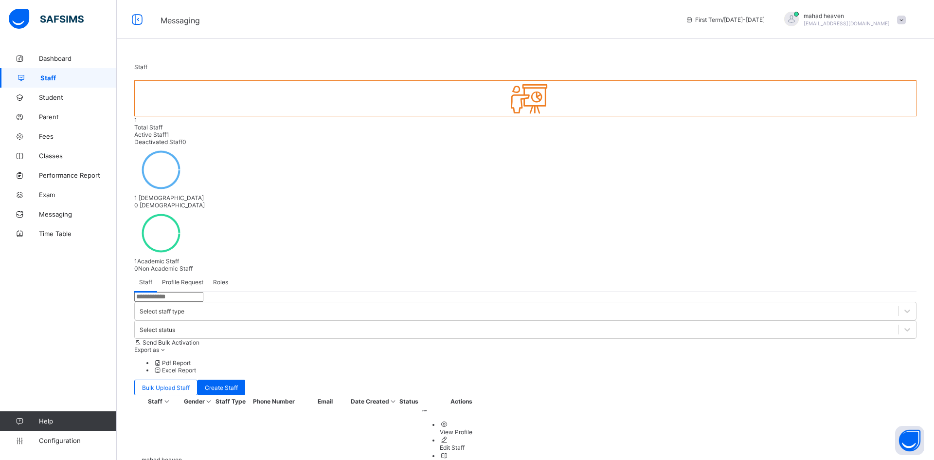
click at [786, 20] on div at bounding box center [791, 19] width 15 height 15
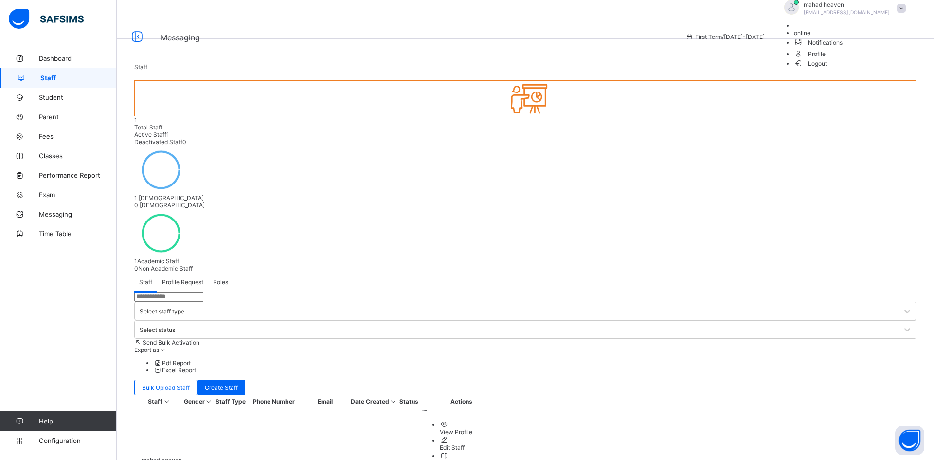
click at [810, 36] on span "online" at bounding box center [802, 32] width 17 height 7
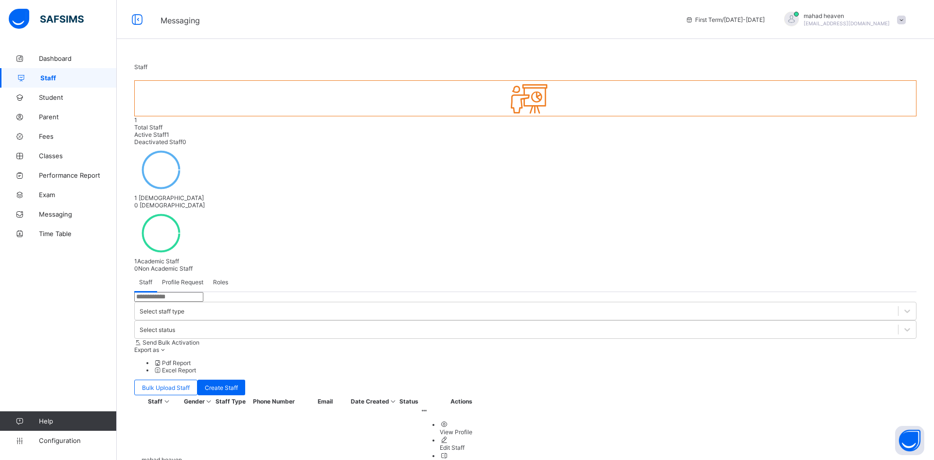
click at [807, 16] on span "mahad heaven" at bounding box center [847, 15] width 86 height 7
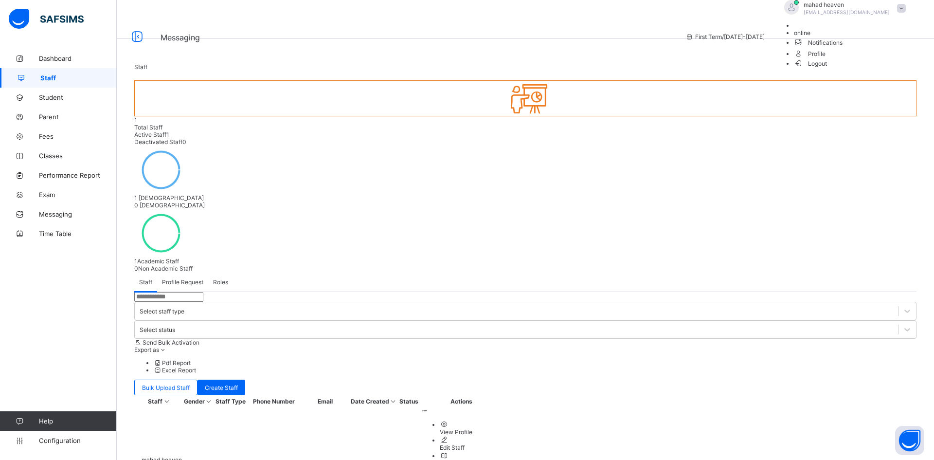
click at [877, 36] on li "online" at bounding box center [852, 32] width 117 height 7
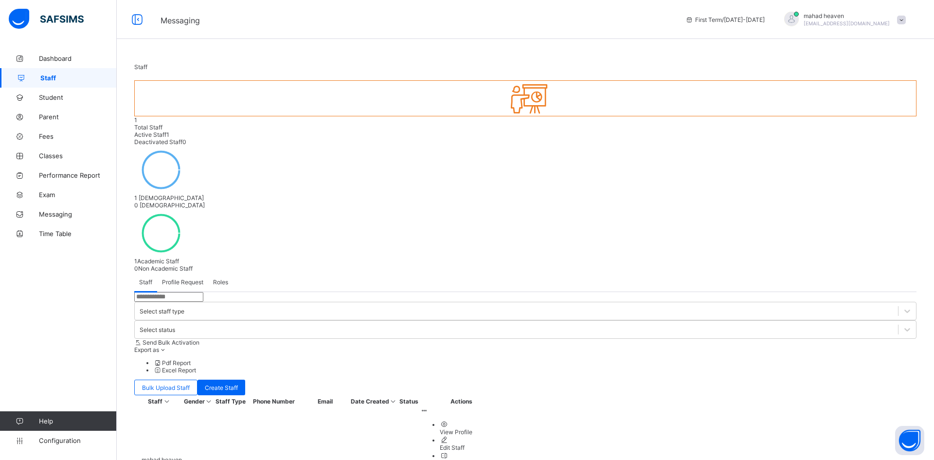
click at [899, 22] on span at bounding box center [901, 20] width 9 height 9
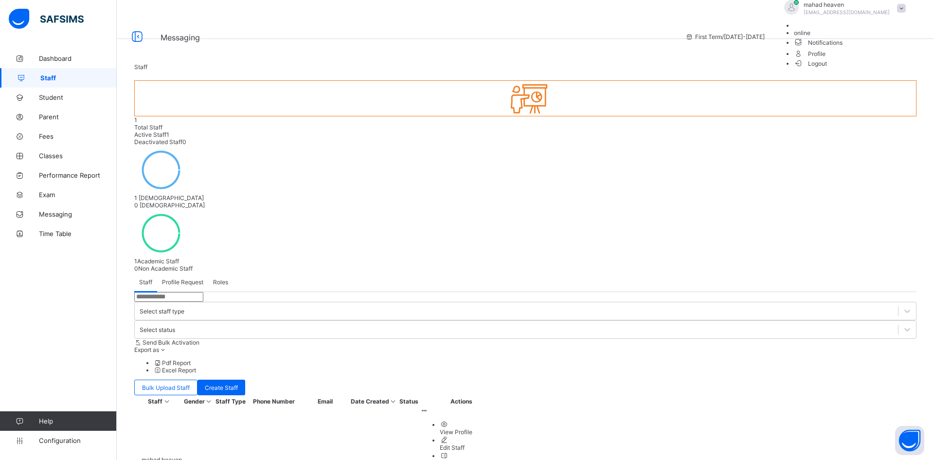
click at [775, 67] on div "Staff" at bounding box center [525, 66] width 782 height 7
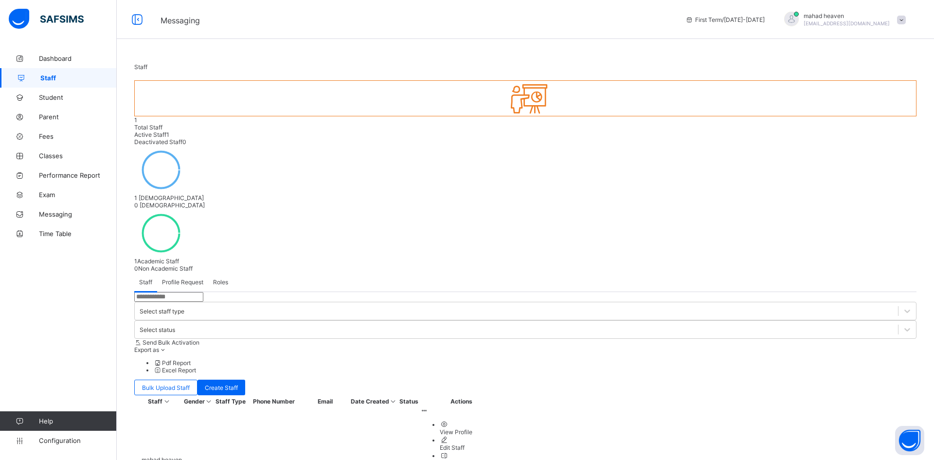
click at [837, 19] on span "mahad heaven" at bounding box center [847, 15] width 86 height 7
click at [165, 22] on span "Messaging" at bounding box center [180, 21] width 39 height 10
click at [48, 58] on span "Dashboard" at bounding box center [78, 58] width 78 height 8
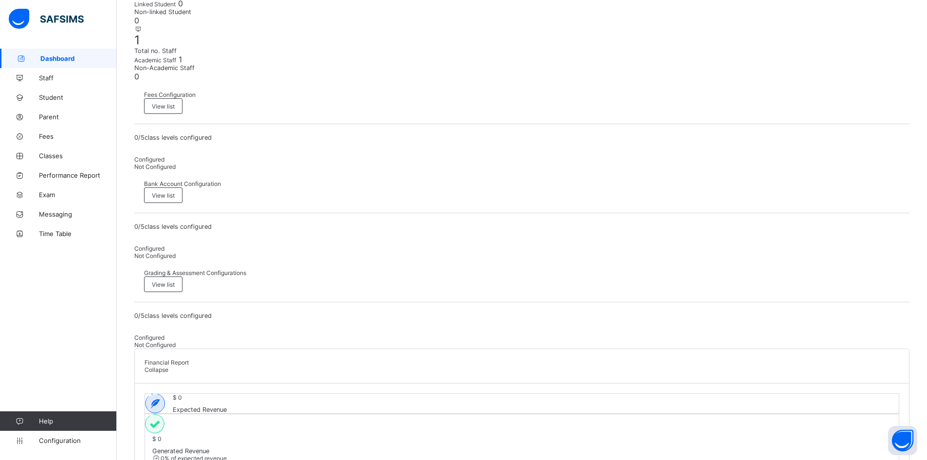
scroll to position [292, 0]
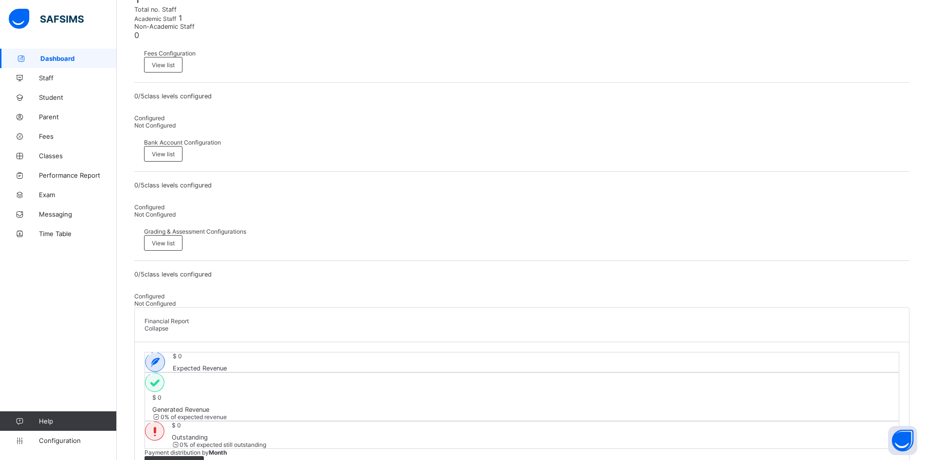
click at [227, 364] on span "Expected Revenue" at bounding box center [200, 367] width 54 height 7
click at [227, 449] on b "Month" at bounding box center [218, 452] width 18 height 7
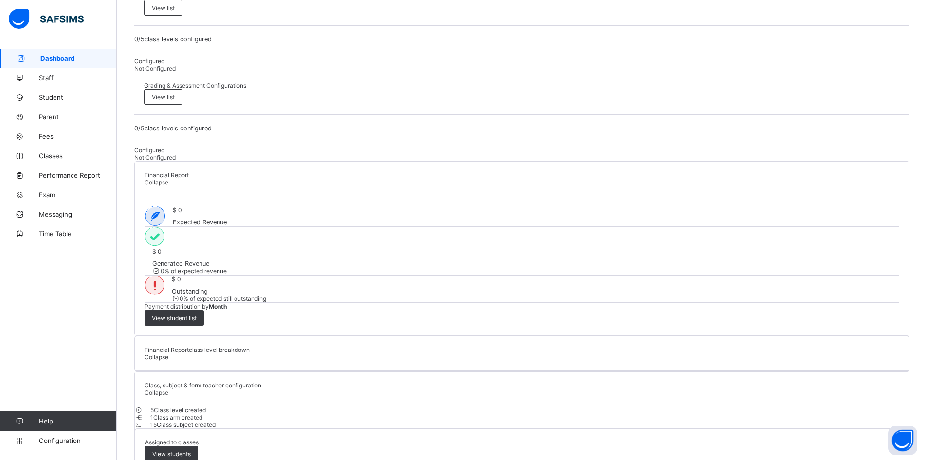
scroll to position [524, 0]
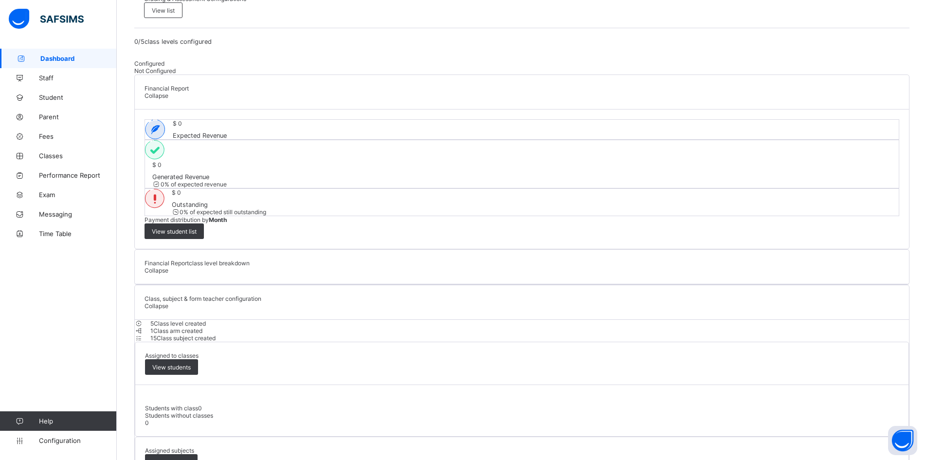
click at [143, 327] on icon at bounding box center [139, 330] width 8 height 7
click at [143, 334] on icon at bounding box center [139, 337] width 8 height 7
click at [51, 196] on span "Exam" at bounding box center [78, 195] width 78 height 8
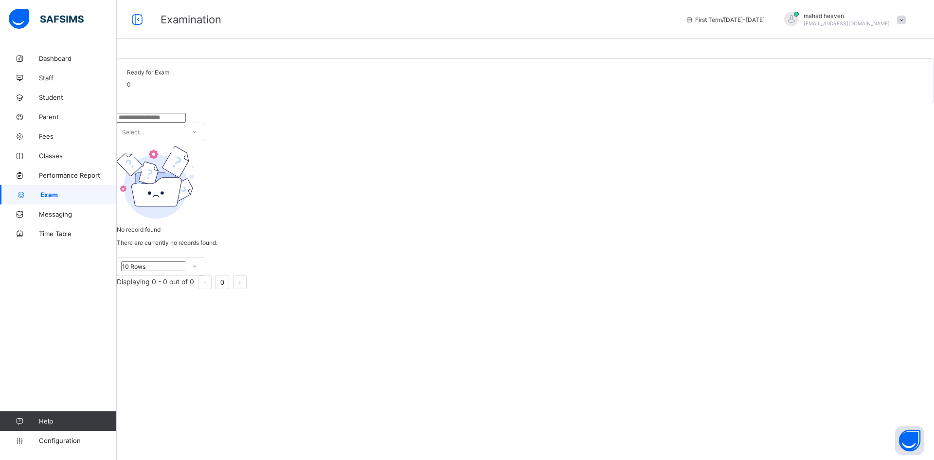
click at [182, 76] on span "Ready for Exam" at bounding box center [525, 72] width 797 height 7
click at [161, 123] on input "text" at bounding box center [151, 118] width 69 height 10
click at [131, 88] on span "0" at bounding box center [129, 84] width 4 height 7
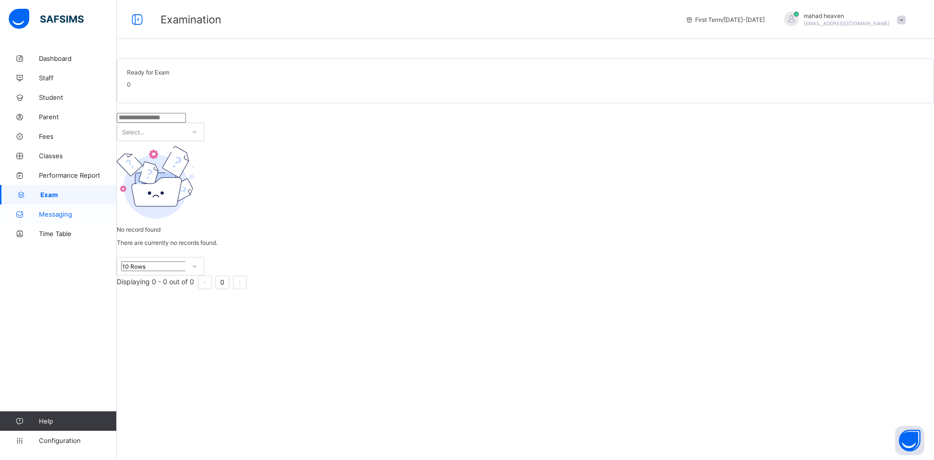
click at [58, 211] on span "Messaging" at bounding box center [78, 214] width 78 height 8
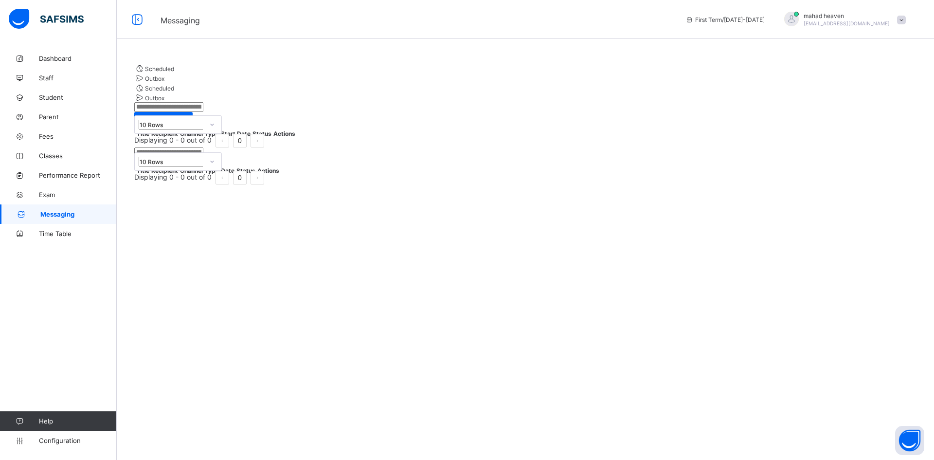
click at [312, 147] on div "10 Rows Displaying 0 - 0 out of 0 0" at bounding box center [525, 131] width 782 height 32
click at [48, 233] on span "Time Table" at bounding box center [78, 234] width 78 height 8
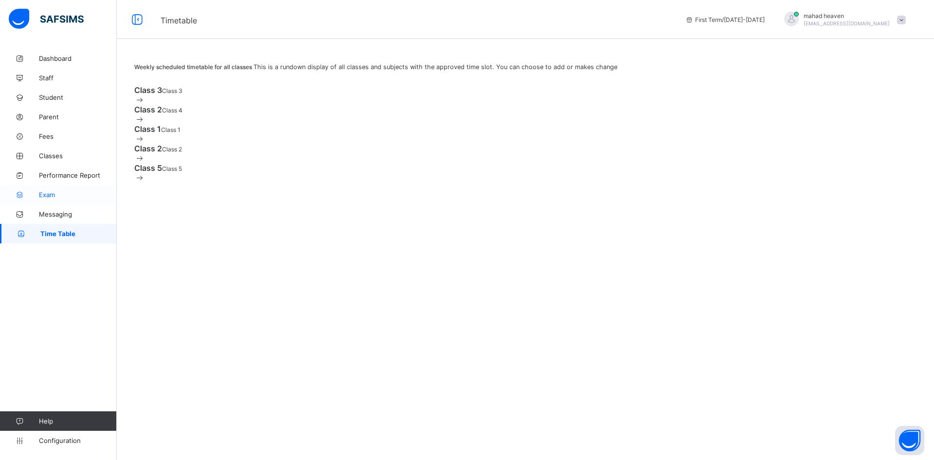
click at [44, 192] on span "Exam" at bounding box center [78, 195] width 78 height 8
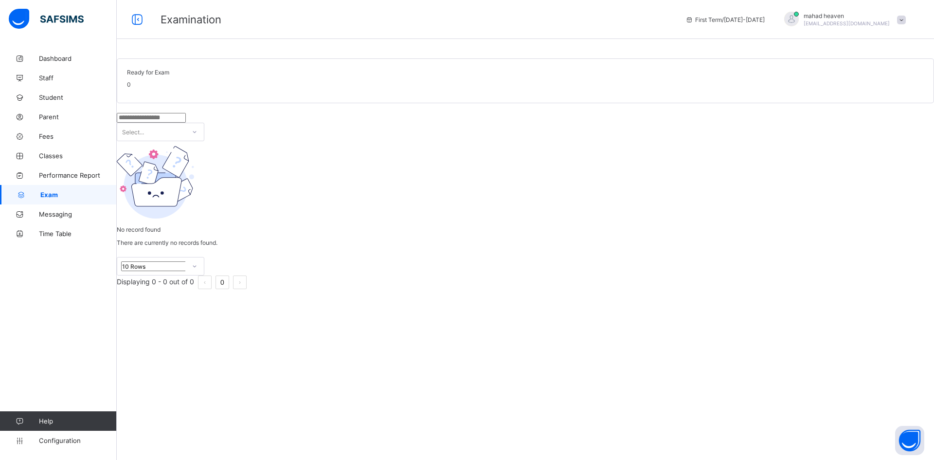
click at [184, 81] on span at bounding box center [525, 78] width 797 height 5
click at [131, 88] on span "0" at bounding box center [129, 84] width 4 height 7
click at [268, 141] on div "Select..." at bounding box center [525, 127] width 817 height 28
click at [185, 139] on div "Select..." at bounding box center [151, 132] width 68 height 14
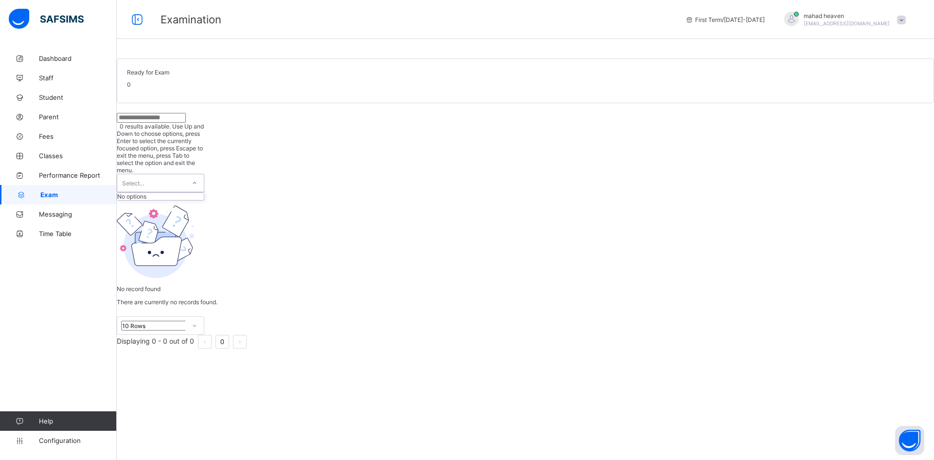
drag, startPoint x: 246, startPoint y: 209, endPoint x: 199, endPoint y: 158, distance: 68.9
click at [244, 206] on div "No record found There are currently no records found." at bounding box center [525, 258] width 817 height 116
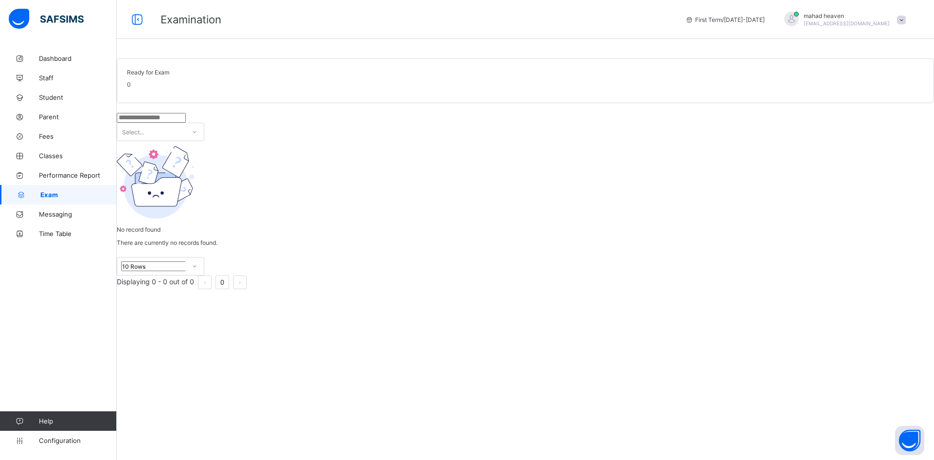
click at [186, 123] on input "text" at bounding box center [151, 118] width 69 height 10
click at [190, 214] on div "No record found There are currently no records found." at bounding box center [525, 199] width 817 height 116
click at [526, 180] on div "No record found There are currently no records found." at bounding box center [525, 199] width 817 height 116
click at [317, 230] on div "No record found There are currently no records found." at bounding box center [525, 199] width 817 height 116
click at [131, 88] on span "0" at bounding box center [129, 84] width 4 height 7
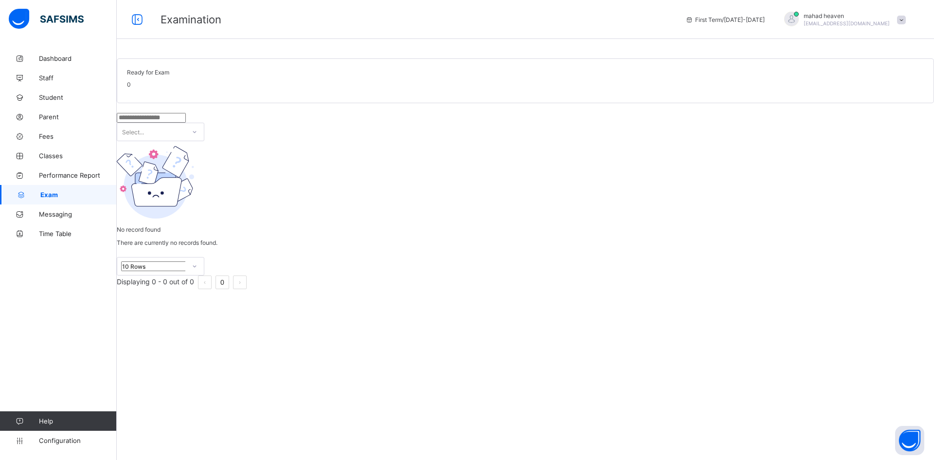
click at [704, 21] on span "First Term / [DATE]-[DATE]" at bounding box center [724, 19] width 79 height 7
click at [898, 19] on span at bounding box center [901, 20] width 9 height 9
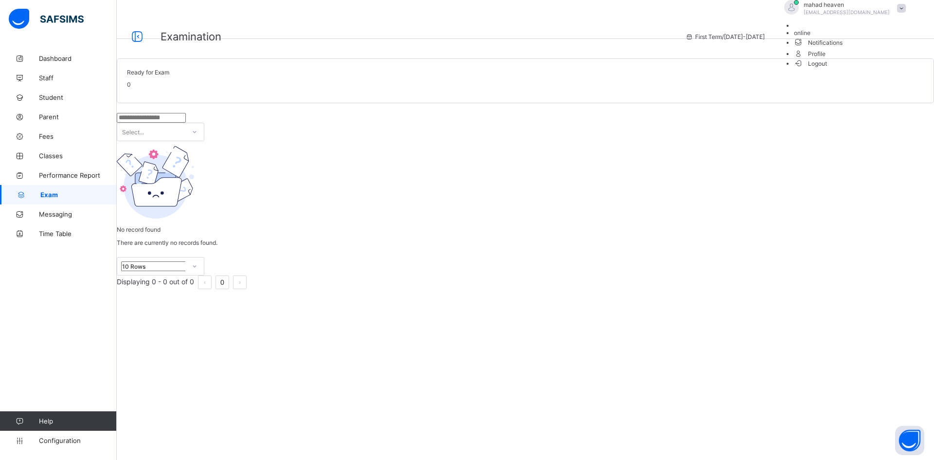
click at [742, 141] on div "Select..." at bounding box center [525, 127] width 817 height 28
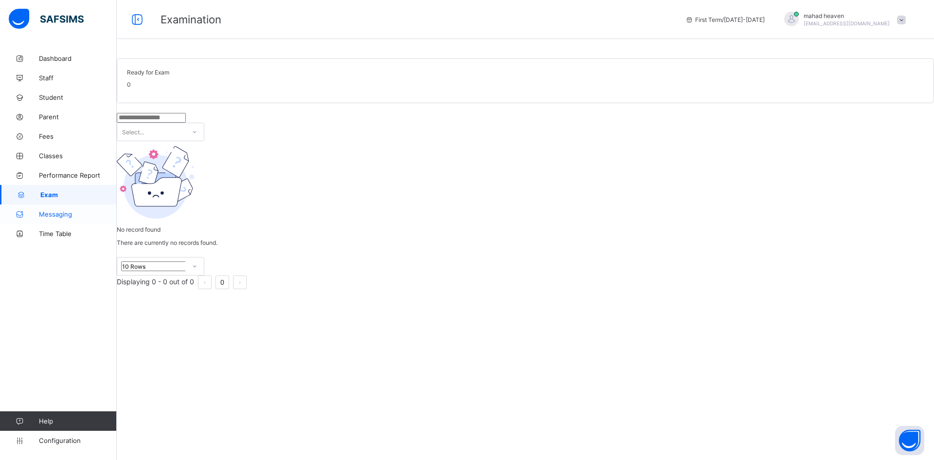
click at [60, 214] on span "Messaging" at bounding box center [78, 214] width 78 height 8
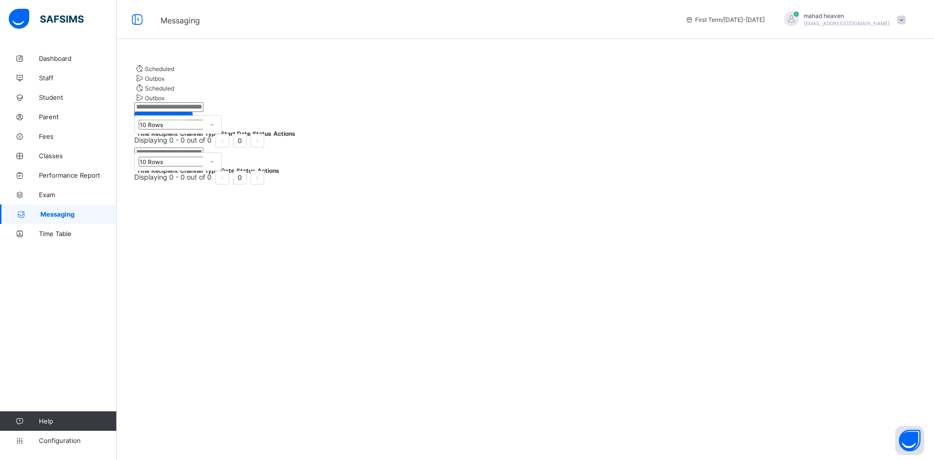
click at [172, 112] on input "text" at bounding box center [168, 107] width 69 height 10
click at [203, 112] on input "text" at bounding box center [168, 107] width 69 height 10
click at [197, 128] on div "10 Rows" at bounding box center [172, 124] width 64 height 7
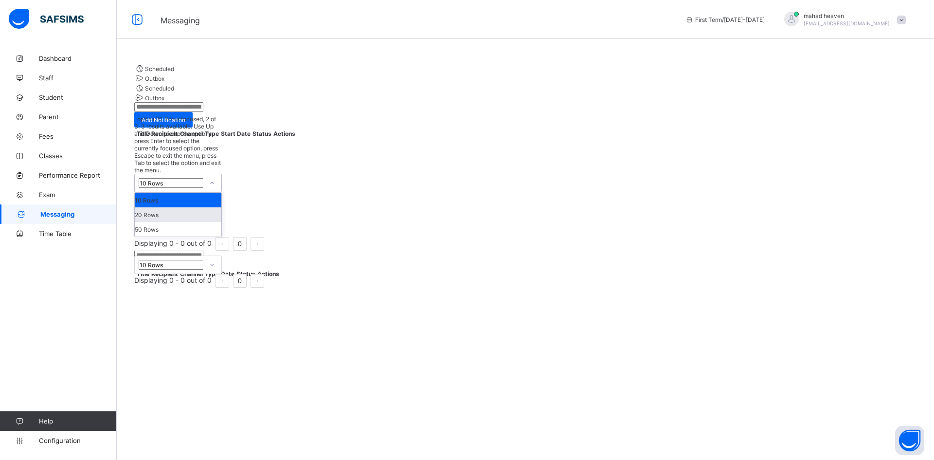
click at [180, 222] on div "20 Rows" at bounding box center [178, 214] width 87 height 15
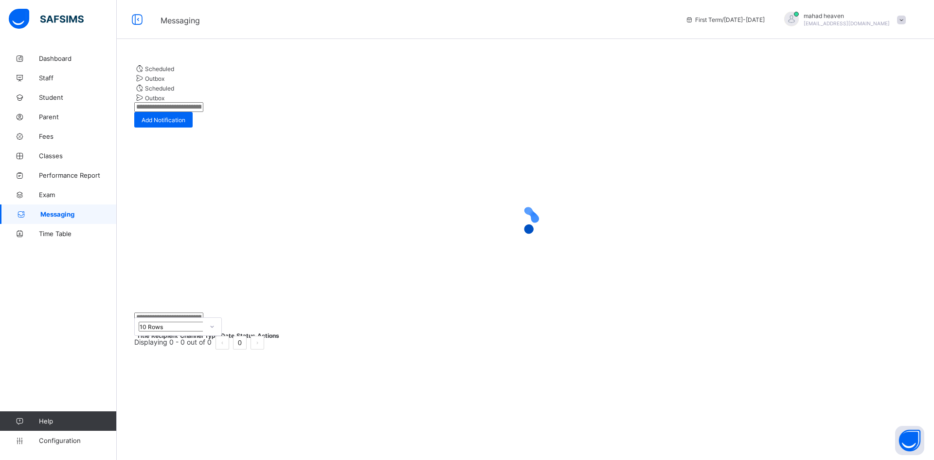
click at [202, 112] on input "text" at bounding box center [168, 107] width 69 height 10
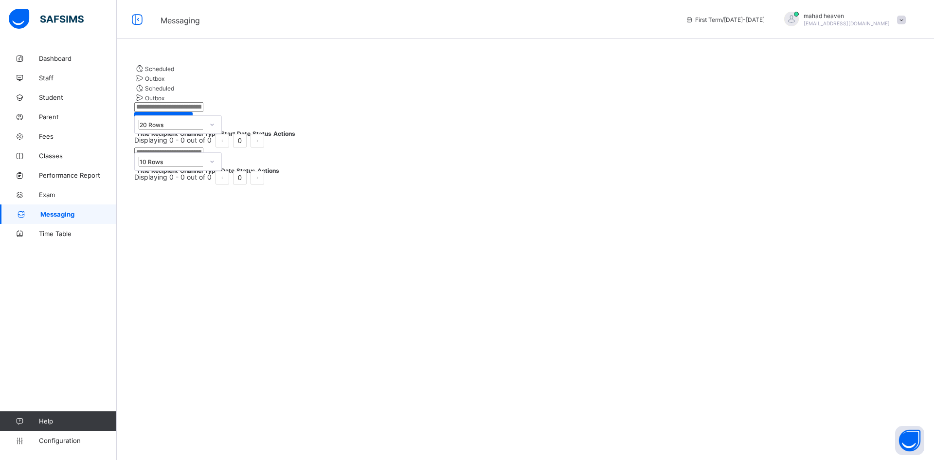
click at [177, 128] on div "20 Rows" at bounding box center [172, 124] width 64 height 7
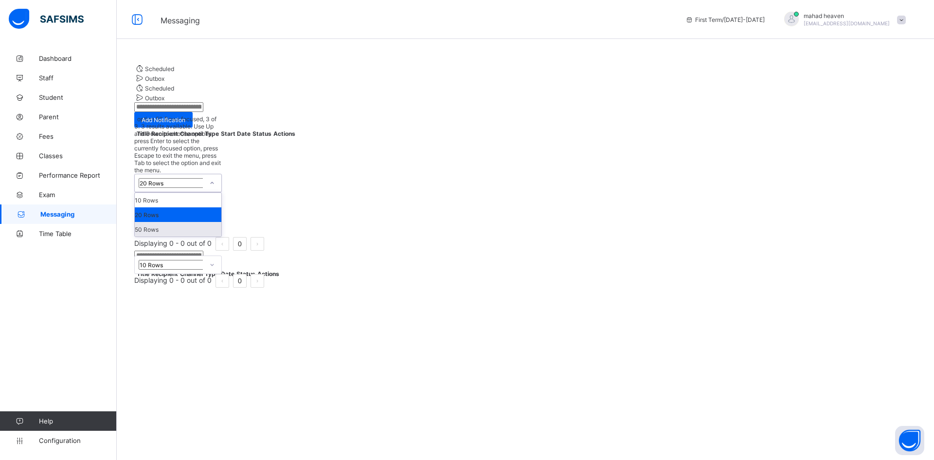
click at [160, 234] on div "50 Rows" at bounding box center [178, 229] width 87 height 15
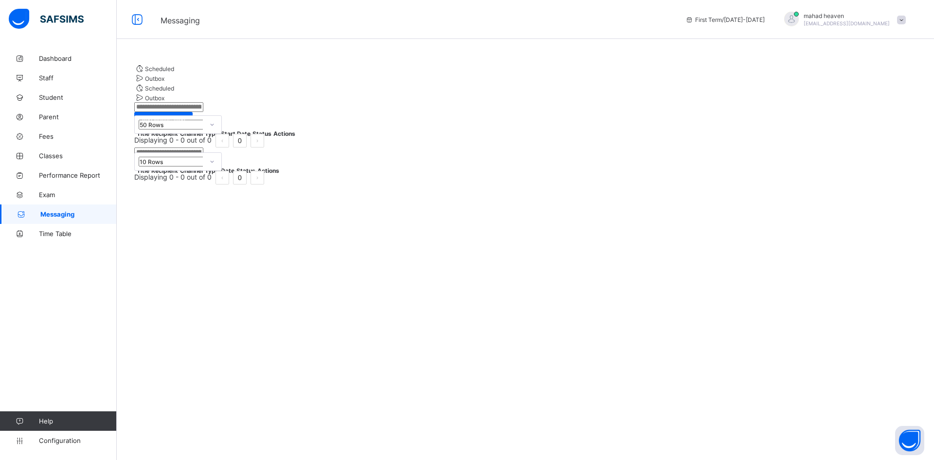
click at [246, 147] on link "0" at bounding box center [240, 140] width 13 height 13
drag, startPoint x: 727, startPoint y: 231, endPoint x: 721, endPoint y: 230, distance: 5.9
click at [727, 199] on div "Scheduled Outbox Scheduled Outbox Add Notification Title Recipient Channel Type…" at bounding box center [525, 124] width 817 height 150
click at [185, 119] on span "Add Notification" at bounding box center [164, 119] width 44 height 7
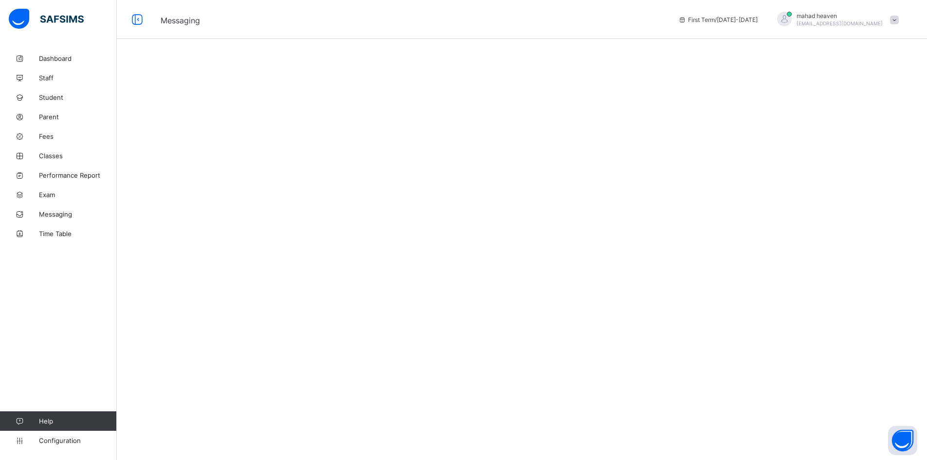
select select "**"
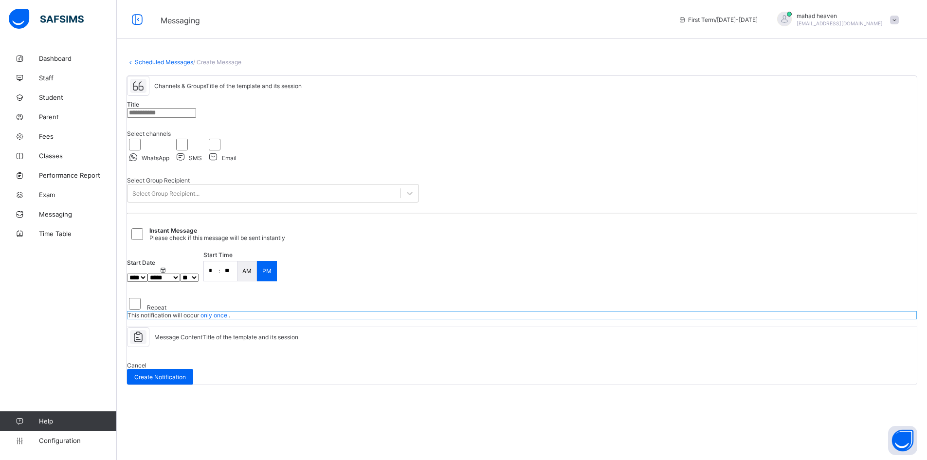
click at [153, 118] on input "text" at bounding box center [161, 113] width 69 height 10
select select "**"
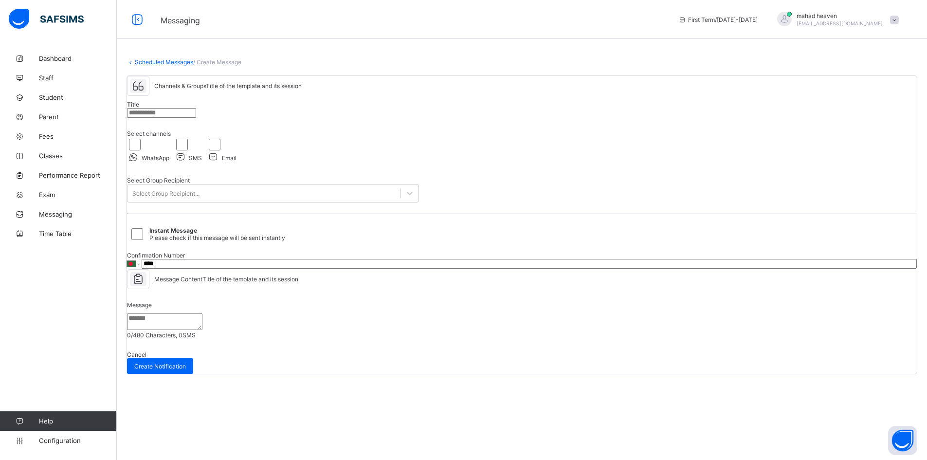
scroll to position [97, 0]
click at [213, 259] on input "****" at bounding box center [529, 264] width 775 height 10
type input "**********"
click at [191, 313] on textarea at bounding box center [164, 321] width 75 height 17
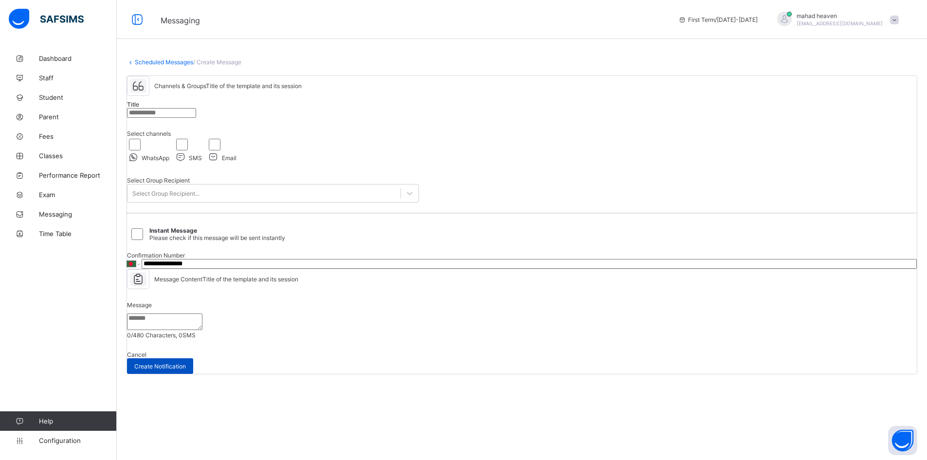
click at [186, 370] on span "Create Notification" at bounding box center [160, 365] width 52 height 7
click at [56, 213] on span "Messaging" at bounding box center [78, 214] width 78 height 8
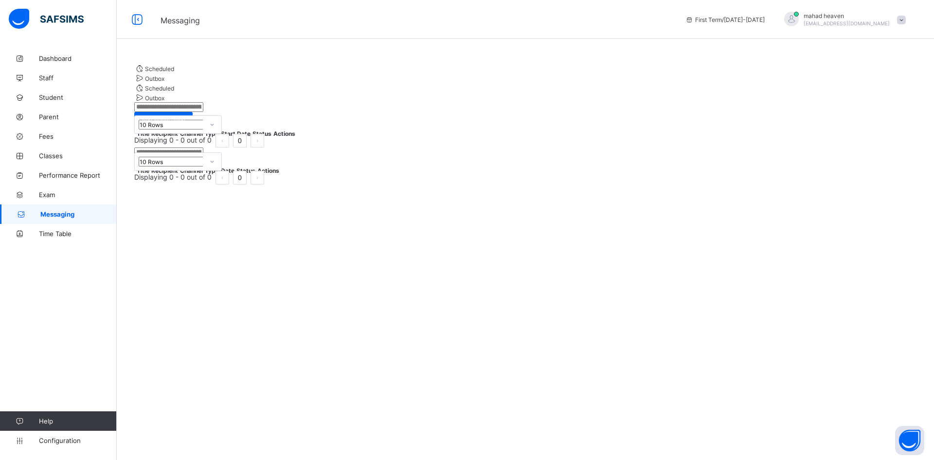
click at [57, 20] on img at bounding box center [46, 19] width 75 height 20
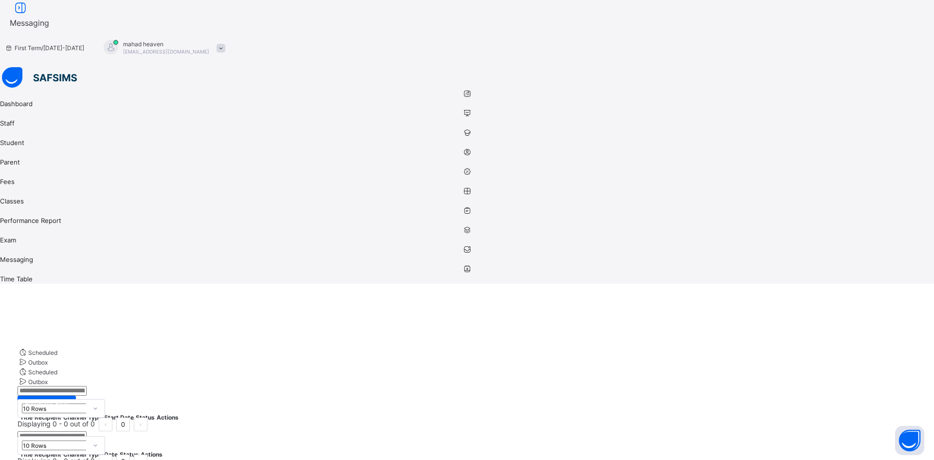
click at [2, 67] on img at bounding box center [39, 77] width 75 height 20
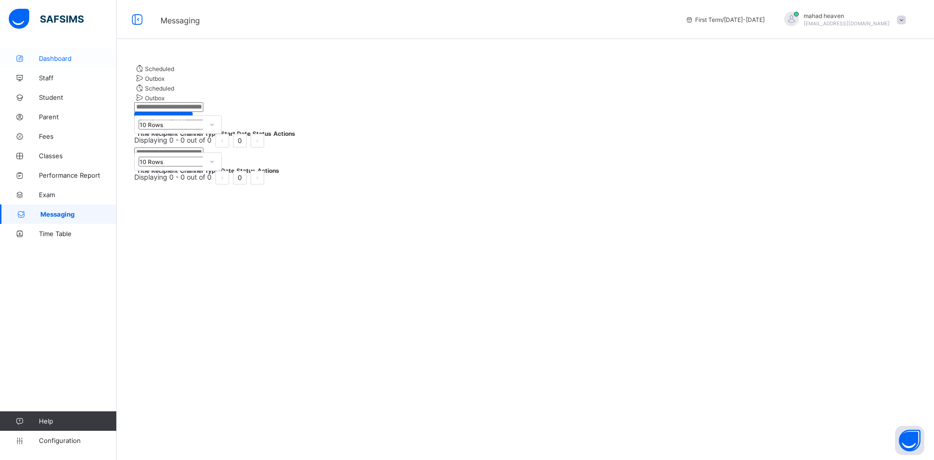
click at [50, 58] on span "Dashboard" at bounding box center [78, 58] width 78 height 8
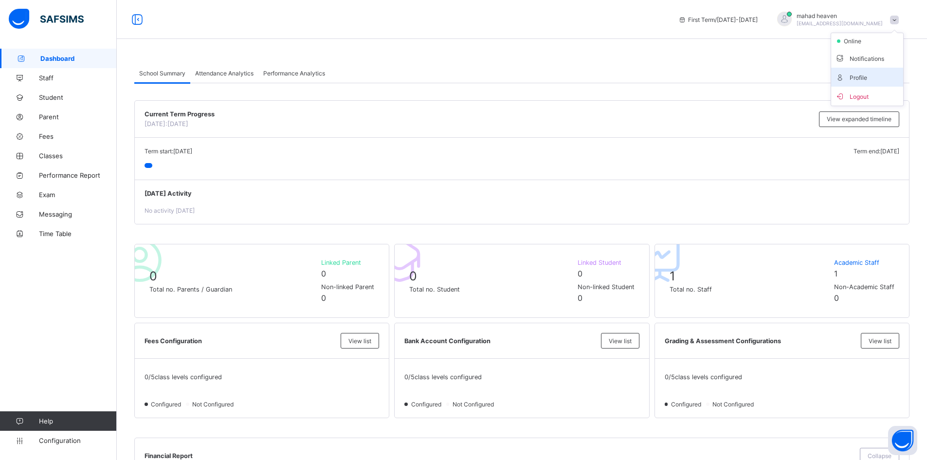
click at [874, 78] on span "Profile" at bounding box center [867, 77] width 64 height 11
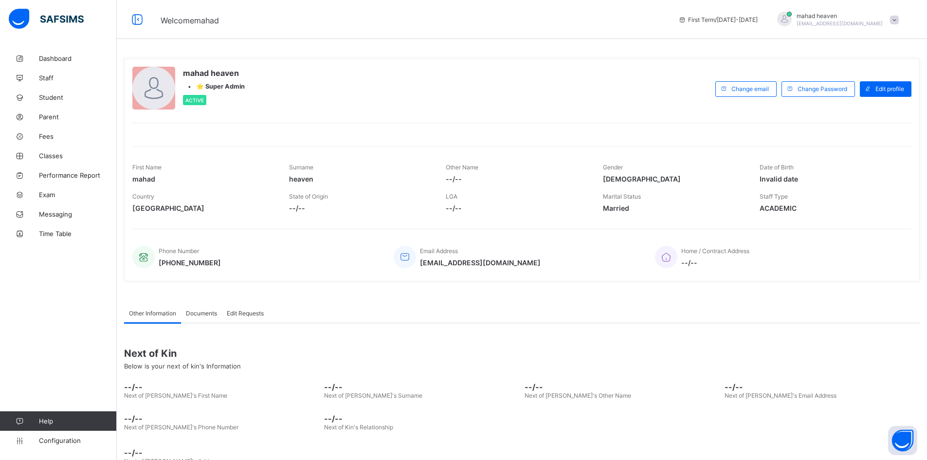
click at [296, 207] on span "--/--" at bounding box center [360, 208] width 142 height 8
click at [668, 255] on icon at bounding box center [666, 257] width 14 height 12
click at [61, 58] on span "Dashboard" at bounding box center [78, 58] width 78 height 8
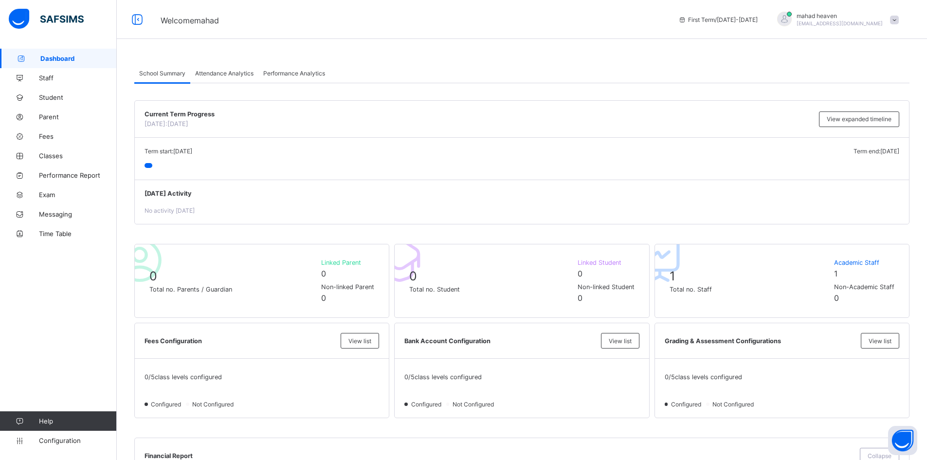
click at [899, 23] on span at bounding box center [894, 20] width 9 height 9
click at [880, 59] on span "Notifications" at bounding box center [867, 58] width 64 height 11
click at [176, 163] on div at bounding box center [521, 165] width 755 height 5
click at [59, 160] on link "Classes" at bounding box center [58, 155] width 117 height 19
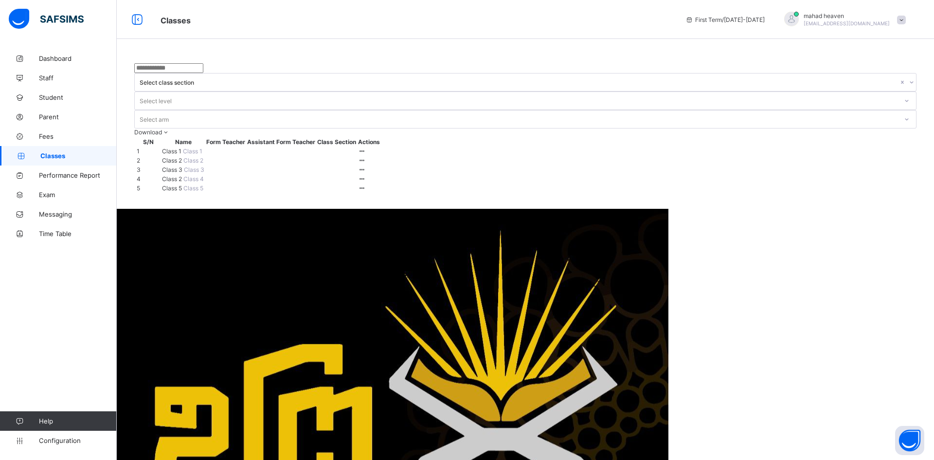
click at [205, 147] on td "Class 1 Class 1" at bounding box center [183, 151] width 43 height 8
click at [172, 147] on span "Class 1" at bounding box center [172, 150] width 21 height 7
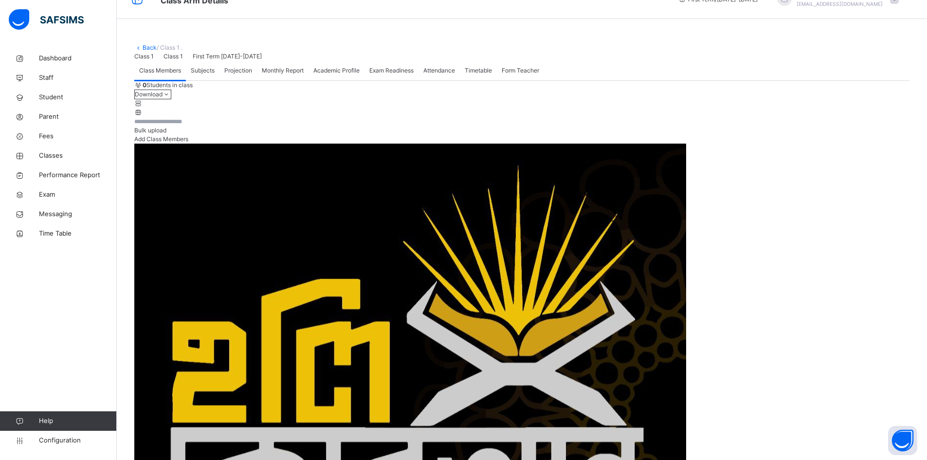
scroll to position [52, 0]
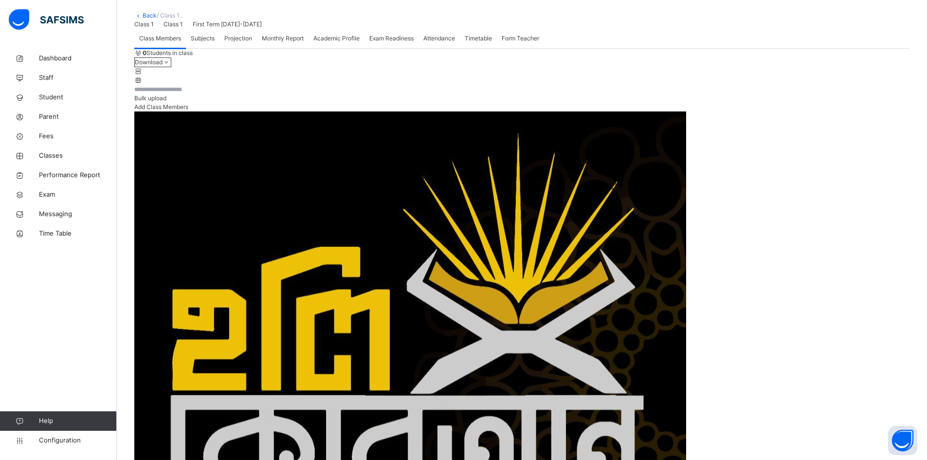
drag, startPoint x: 486, startPoint y: 351, endPoint x: 559, endPoint y: 314, distance: 82.5
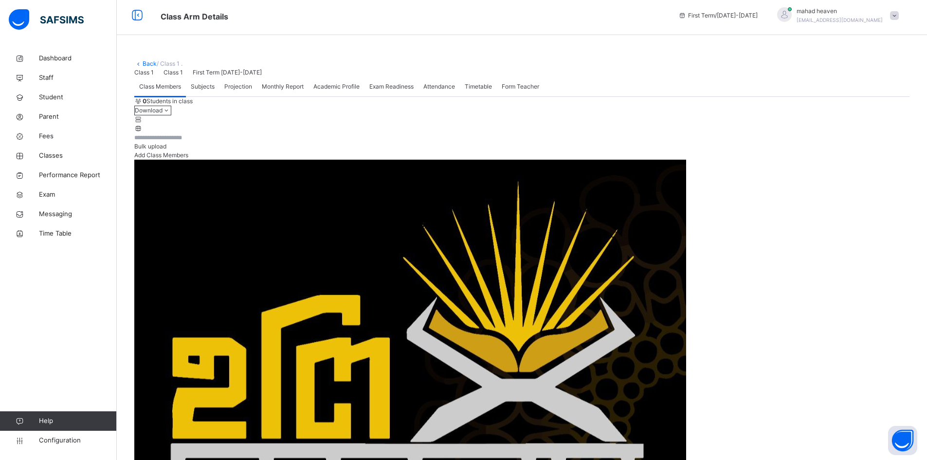
scroll to position [0, 0]
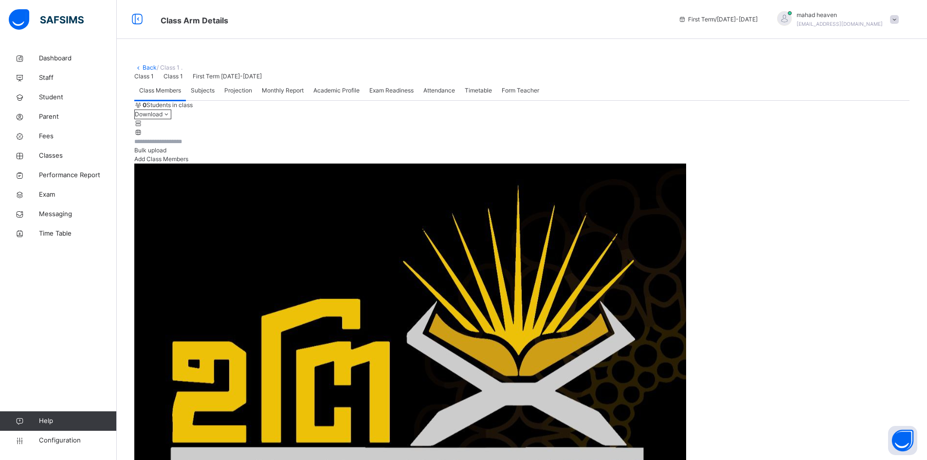
click at [21, 17] on img at bounding box center [46, 19] width 75 height 20
